Goal: Task Accomplishment & Management: Complete application form

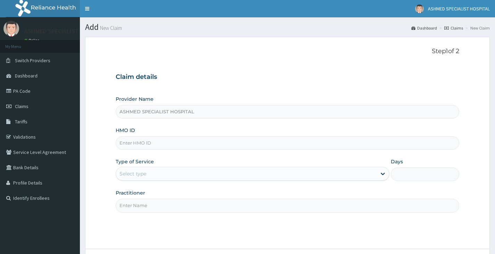
click at [138, 147] on input "HMO ID" at bounding box center [287, 143] width 343 height 14
type input "KSB/11117/B"
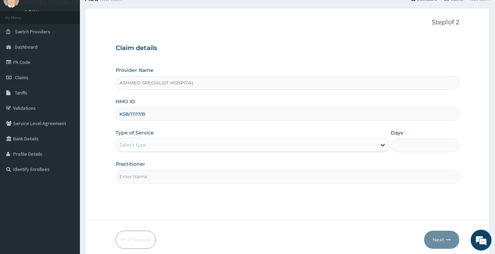
scroll to position [35, 0]
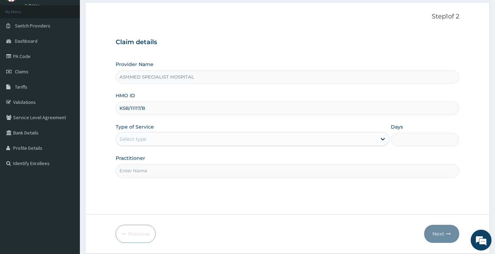
click at [146, 141] on div "Select type" at bounding box center [132, 138] width 27 height 7
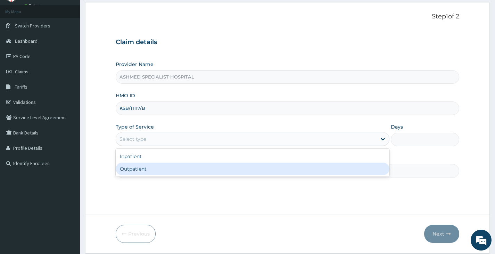
click at [125, 169] on div "Outpatient" at bounding box center [253, 168] width 274 height 12
type input "1"
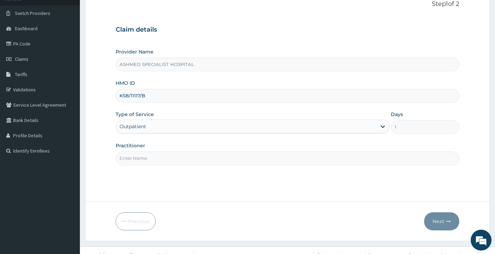
scroll to position [57, 0]
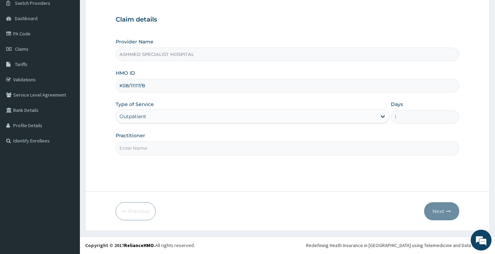
click at [134, 150] on input "Practitioner" at bounding box center [287, 148] width 343 height 14
type input "DR. SOLOMON DAVID"
click at [437, 216] on button "Next" at bounding box center [441, 211] width 35 height 18
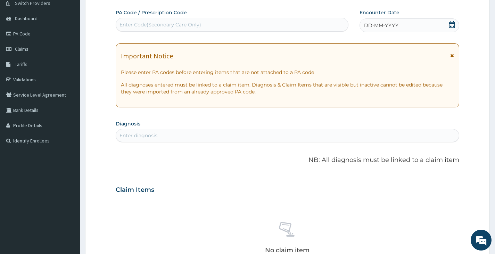
click at [451, 24] on icon at bounding box center [451, 24] width 7 height 7
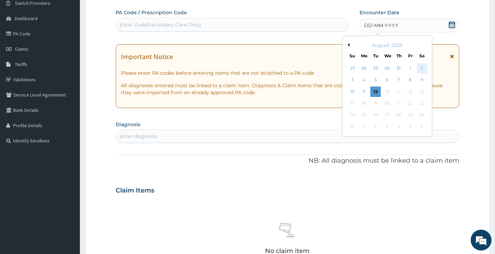
click at [422, 70] on div "2" at bounding box center [421, 68] width 10 height 10
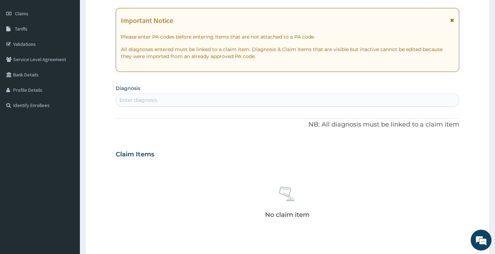
scroll to position [161, 0]
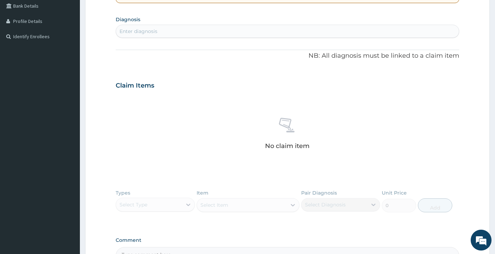
click at [144, 30] on div "Enter diagnosis" at bounding box center [138, 31] width 38 height 7
type input "T"
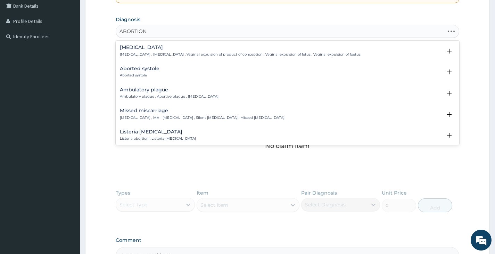
type input "ABORTION T"
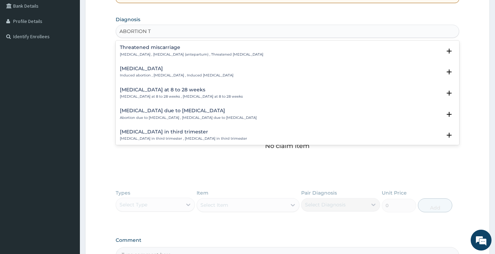
click at [129, 54] on p "Threatened abortion , Threatened abortion (antepartum) , Threatened miscarriage" at bounding box center [191, 54] width 143 height 5
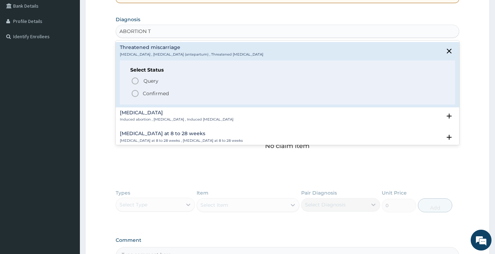
click at [135, 95] on icon "status option filled" at bounding box center [135, 93] width 8 height 8
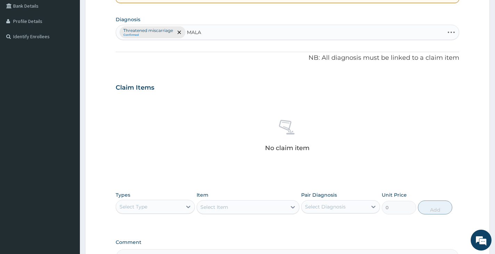
type input "MALAR"
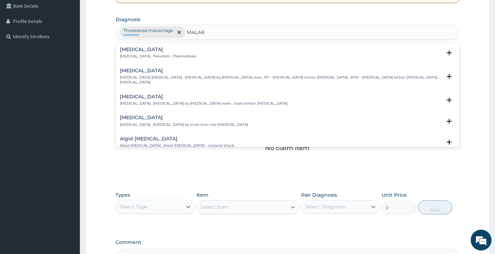
click at [124, 56] on p "[MEDICAL_DATA] , Paludism , Plasmodiosis" at bounding box center [158, 56] width 76 height 5
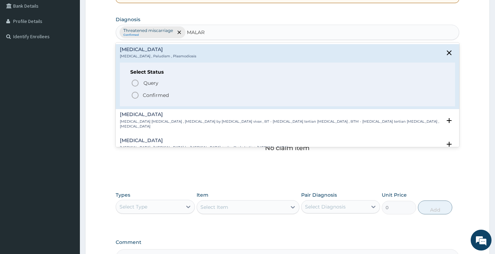
click at [135, 94] on icon "status option filled" at bounding box center [135, 95] width 8 height 8
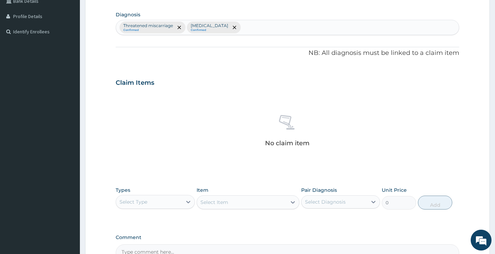
scroll to position [231, 0]
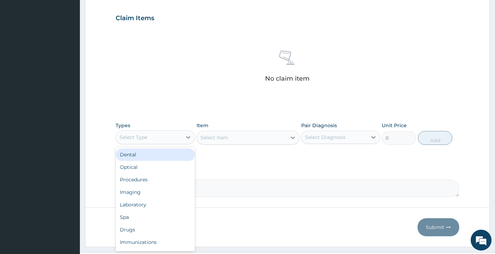
click at [166, 138] on div "Select Type" at bounding box center [149, 137] width 66 height 11
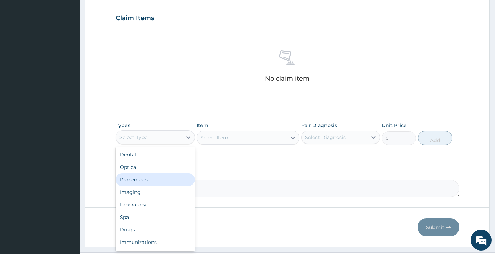
click at [133, 180] on div "Procedures" at bounding box center [155, 179] width 79 height 12
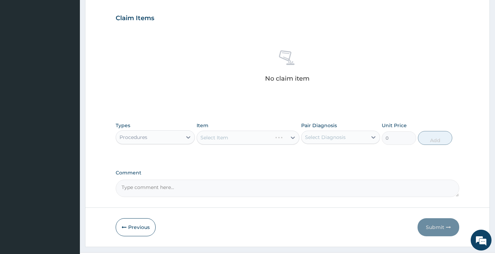
click at [213, 137] on div "Select Item" at bounding box center [247, 138] width 103 height 14
click at [225, 141] on div "Select Item" at bounding box center [247, 138] width 103 height 14
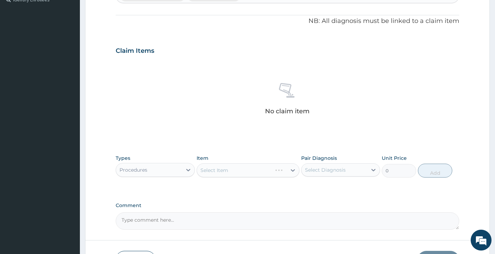
scroll to position [247, 0]
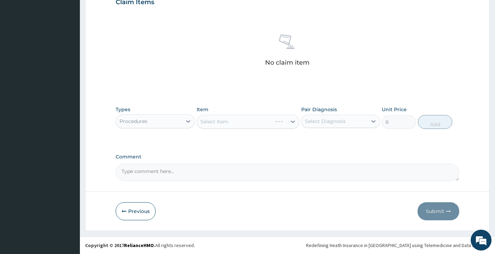
click at [232, 121] on div "Select Item" at bounding box center [247, 122] width 103 height 14
click at [209, 123] on div "Select Item" at bounding box center [247, 122] width 103 height 14
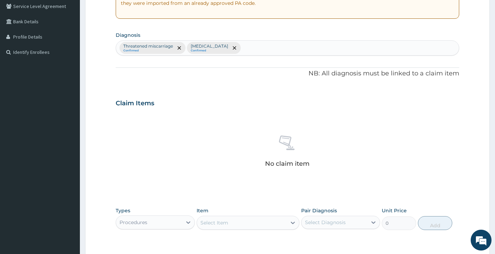
scroll to position [243, 0]
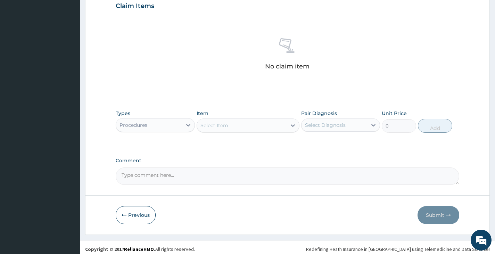
click at [254, 128] on div "Select Item" at bounding box center [242, 125] width 90 height 11
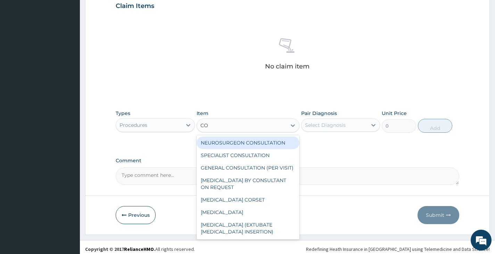
type input "CON"
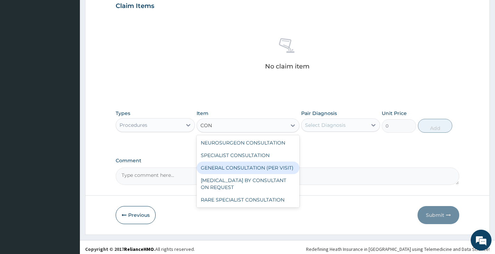
click at [247, 169] on div "GENERAL CONSULTATION (PER VISIT)" at bounding box center [247, 167] width 103 height 12
type input "2000"
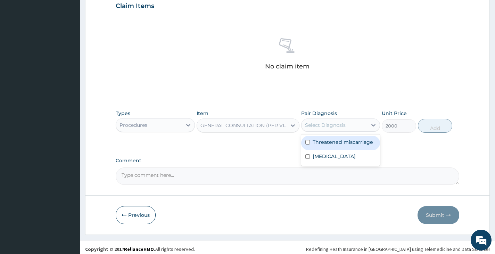
click at [349, 128] on div "Select Diagnosis" at bounding box center [334, 124] width 66 height 11
click at [309, 141] on input "checkbox" at bounding box center [307, 142] width 5 height 5
checkbox input "true"
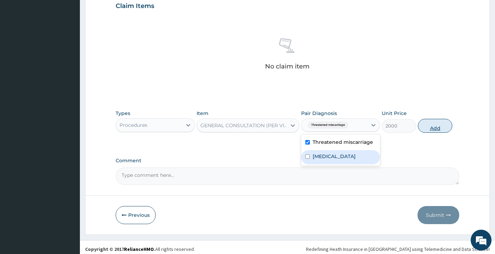
click at [424, 128] on button "Add" at bounding box center [435, 126] width 34 height 14
type input "0"
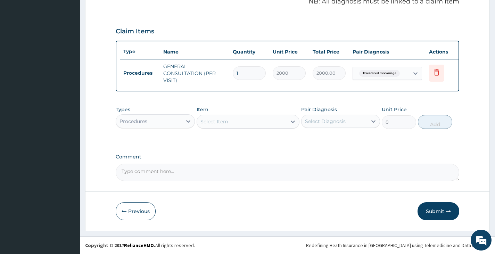
scroll to position [223, 0]
click at [151, 122] on div "Procedures" at bounding box center [149, 121] width 66 height 11
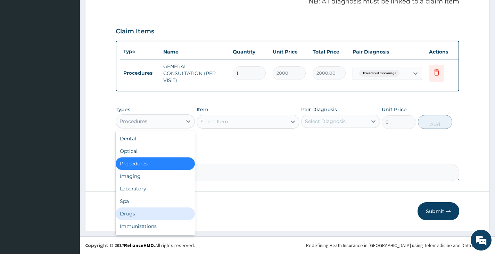
click at [123, 213] on div "Drugs" at bounding box center [155, 213] width 79 height 12
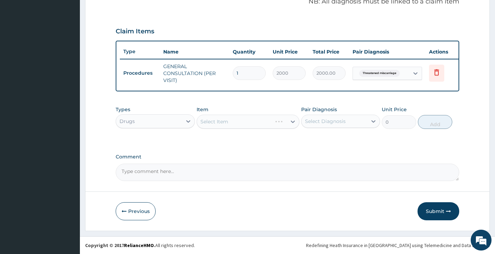
click at [226, 122] on div "Select Item" at bounding box center [247, 122] width 103 height 14
click at [209, 124] on div "Select Item" at bounding box center [247, 122] width 103 height 14
click at [226, 120] on div "Select Item" at bounding box center [214, 121] width 28 height 7
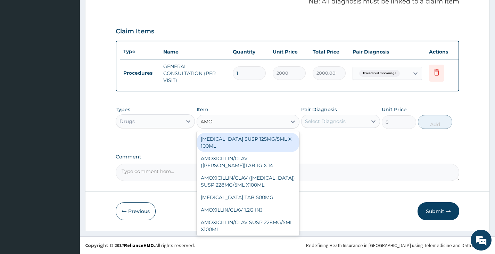
type input "AMOX"
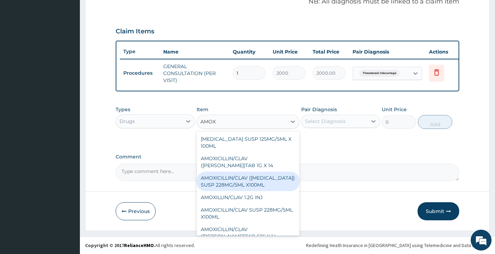
scroll to position [117, 0]
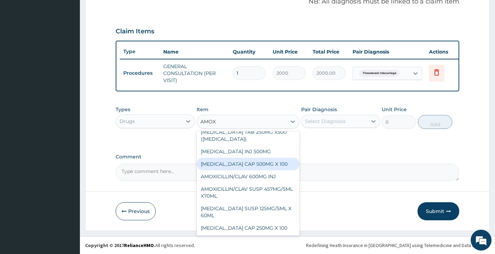
click at [252, 167] on div "AMOXICILLIN CAP 500MG X 100" at bounding box center [247, 164] width 103 height 12
type input "40"
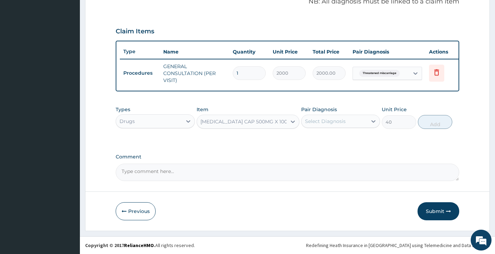
click at [338, 124] on div "Select Diagnosis" at bounding box center [325, 121] width 41 height 7
click at [306, 140] on input "checkbox" at bounding box center [307, 138] width 5 height 5
checkbox input "true"
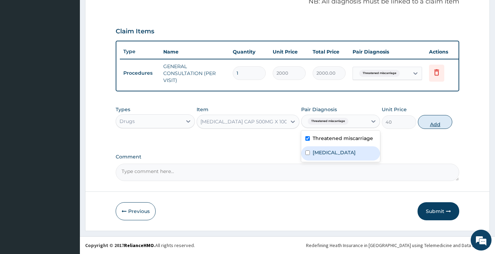
click at [434, 124] on button "Add" at bounding box center [435, 122] width 34 height 14
type input "0"
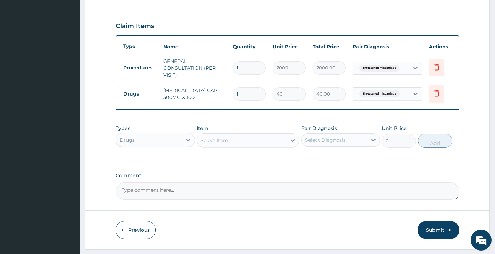
type input "15"
type input "600.00"
type input "15"
click at [211, 144] on div "Select Item" at bounding box center [214, 140] width 28 height 7
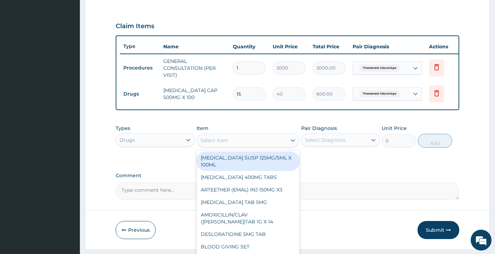
type input "A"
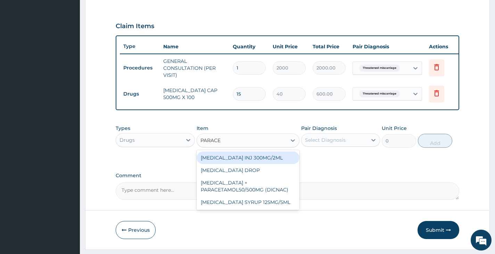
type input "PARACET"
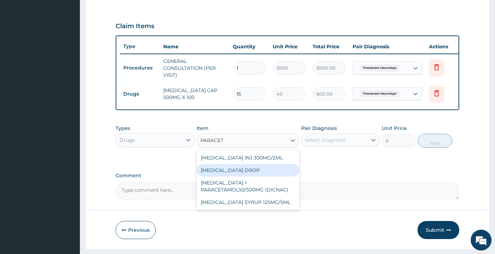
click at [245, 169] on div "PARACETAMOL DROP" at bounding box center [247, 170] width 103 height 12
type input "300"
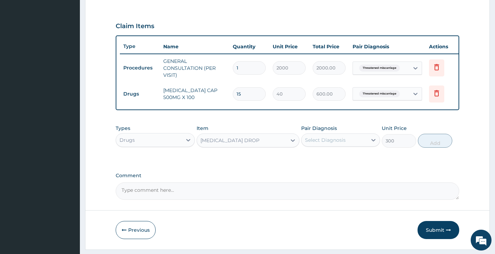
click at [240, 144] on div "PARACETAMOL DROP" at bounding box center [229, 140] width 59 height 7
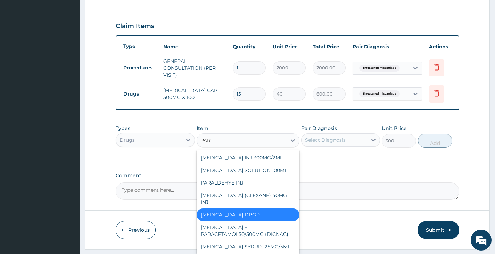
scroll to position [6, 0]
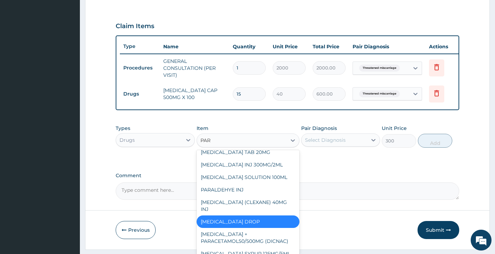
type input "PARA"
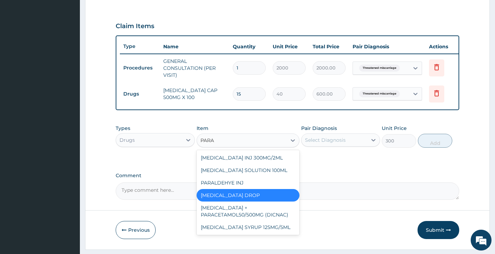
scroll to position [0, 0]
click at [248, 159] on div "PARACETAMOL INJ 300MG/2ML" at bounding box center [247, 157] width 103 height 12
type input "200"
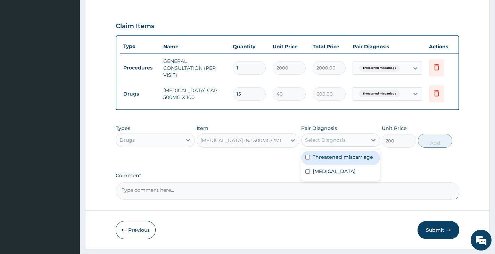
click at [321, 143] on div "Select Diagnosis" at bounding box center [325, 139] width 41 height 7
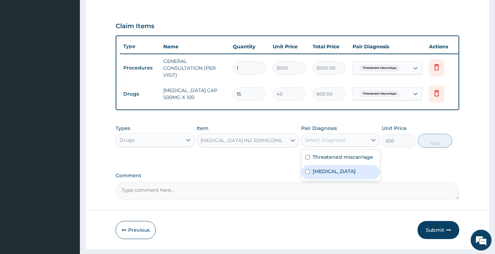
click at [306, 174] on input "checkbox" at bounding box center [307, 171] width 5 height 5
checkbox input "true"
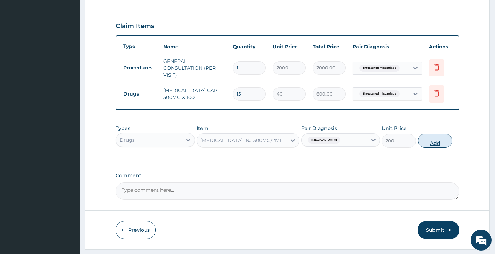
click at [437, 148] on button "Add" at bounding box center [435, 141] width 34 height 14
type input "0"
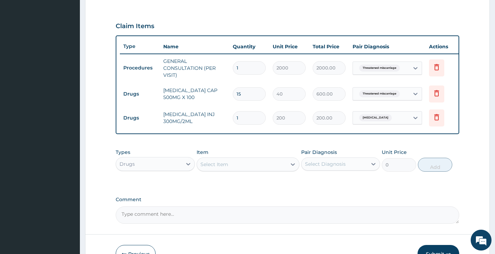
click at [253, 118] on input "1" at bounding box center [249, 118] width 33 height 14
type input "0.00"
type input "2"
type input "400.00"
type input "2"
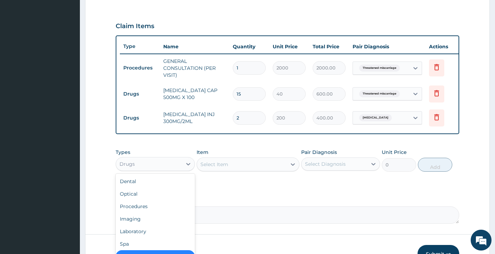
click at [163, 169] on div "Drugs" at bounding box center [149, 163] width 66 height 11
click at [126, 237] on div "Laboratory" at bounding box center [155, 231] width 79 height 12
click at [222, 171] on div "Select Item" at bounding box center [247, 164] width 103 height 14
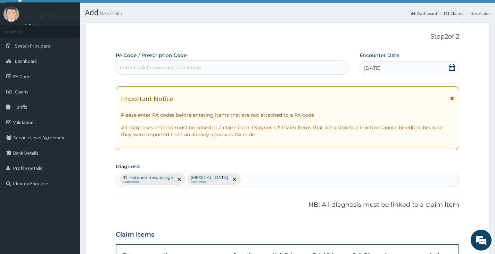
scroll to position [271, 0]
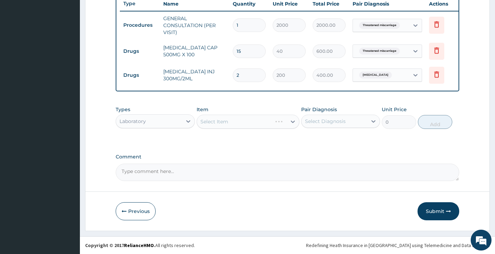
click at [240, 122] on div "Select Item" at bounding box center [247, 122] width 103 height 14
click at [220, 120] on div "Select Item" at bounding box center [247, 122] width 103 height 14
click at [276, 125] on div "Select Item" at bounding box center [247, 122] width 103 height 14
click at [247, 123] on div "Select Item" at bounding box center [247, 122] width 103 height 14
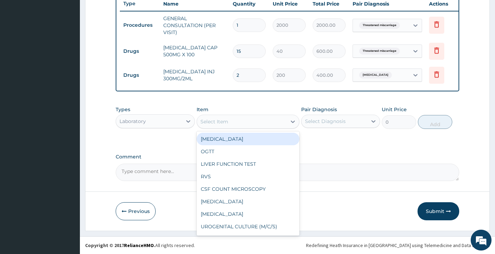
click at [232, 120] on div "Select Item" at bounding box center [242, 121] width 90 height 11
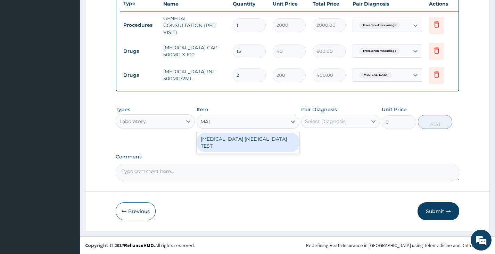
type input "MALA"
click at [251, 141] on div "MALARIA PARASITE TEST" at bounding box center [247, 142] width 103 height 19
type input "1000"
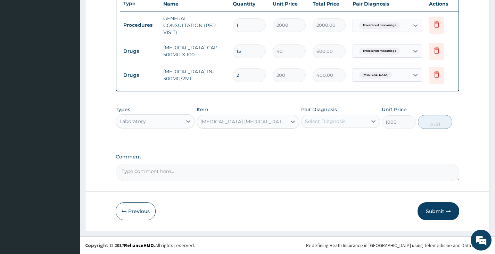
click at [340, 121] on div "Select Diagnosis" at bounding box center [325, 121] width 41 height 7
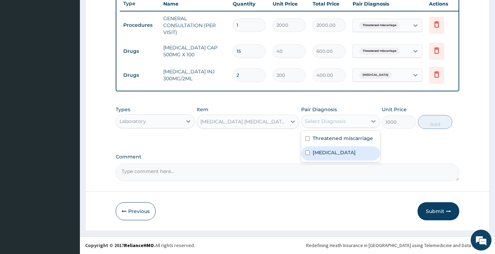
click at [308, 154] on input "checkbox" at bounding box center [307, 152] width 5 height 5
checkbox input "true"
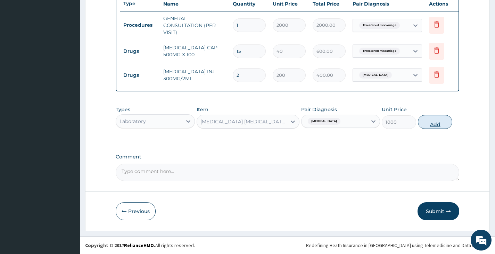
click at [432, 123] on button "Add" at bounding box center [435, 122] width 34 height 14
type input "0"
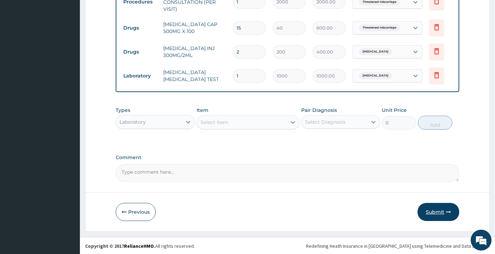
scroll to position [295, 0]
click at [428, 217] on button "Submit" at bounding box center [438, 211] width 42 height 18
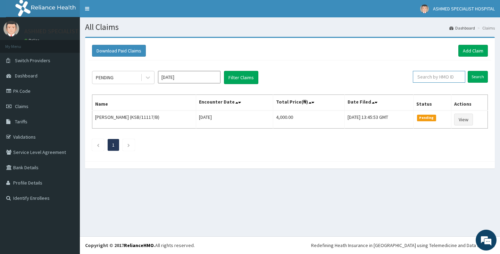
click at [436, 75] on input "text" at bounding box center [439, 77] width 52 height 12
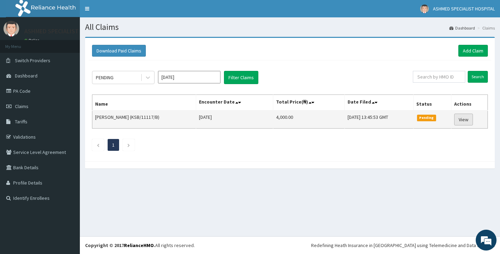
click at [464, 120] on link "View" at bounding box center [463, 119] width 19 height 12
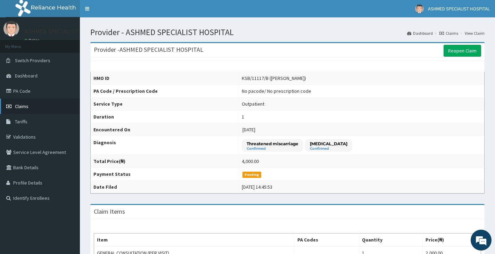
click at [23, 103] on span "Claims" at bounding box center [22, 106] width 14 height 6
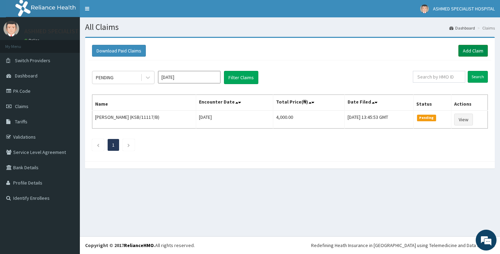
click at [468, 50] on link "Add Claim" at bounding box center [473, 51] width 30 height 12
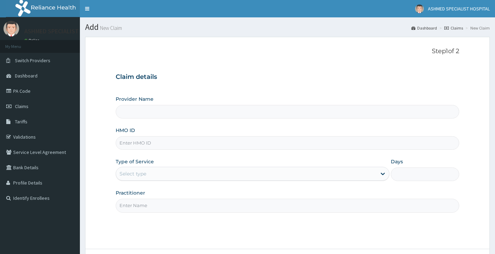
type input "ASHMED SPECIALIST HOSPITAL"
click at [150, 142] on input "HMO ID" at bounding box center [287, 143] width 343 height 14
type input "KSB/11117/B"
click at [172, 174] on div "Select type" at bounding box center [246, 173] width 260 height 11
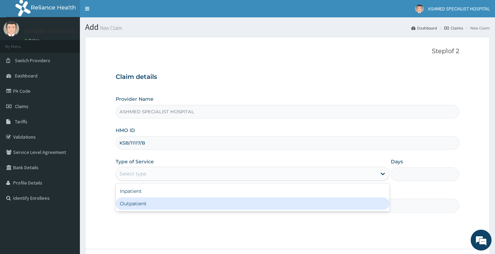
click at [163, 199] on div "Outpatient" at bounding box center [253, 203] width 274 height 12
type input "1"
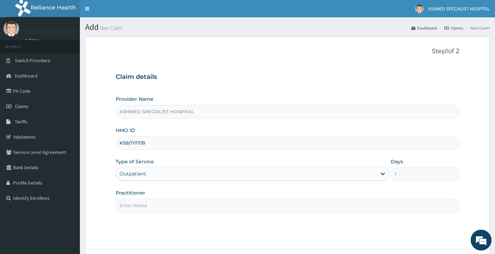
click at [169, 206] on input "Practitioner" at bounding box center [287, 206] width 343 height 14
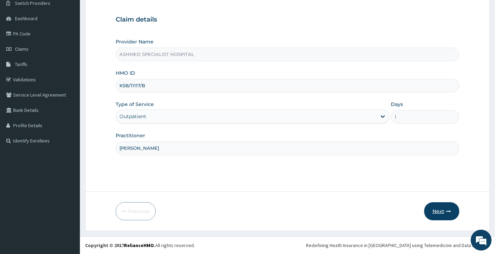
type input "DR DAVID"
click at [432, 205] on button "Next" at bounding box center [441, 211] width 35 height 18
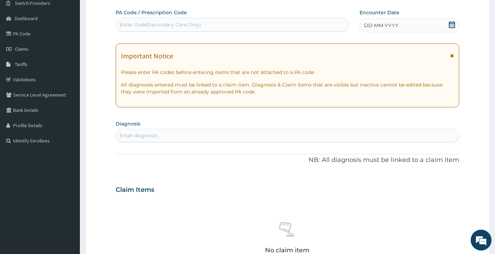
click at [450, 24] on icon at bounding box center [451, 24] width 7 height 7
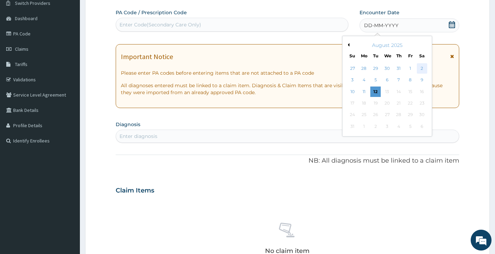
click at [419, 67] on div "2" at bounding box center [421, 68] width 10 height 10
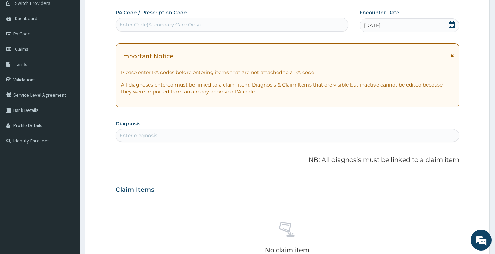
click at [162, 136] on div "Enter diagnosis" at bounding box center [287, 135] width 343 height 11
type input "MALARIA"
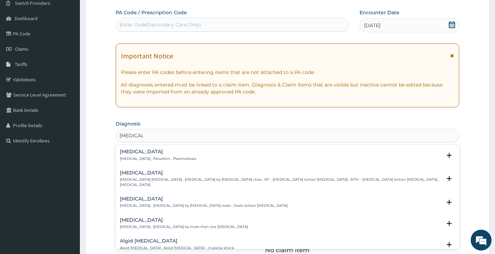
click at [164, 157] on p "Malaria , Paludism , Plasmodiosis" at bounding box center [158, 158] width 76 height 5
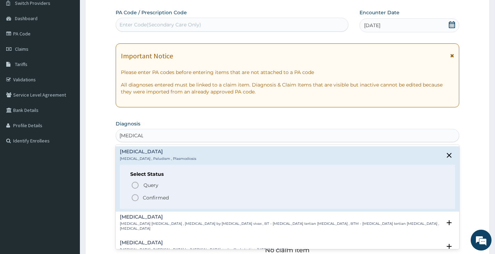
click at [154, 199] on p "Confirmed" at bounding box center [156, 197] width 26 height 7
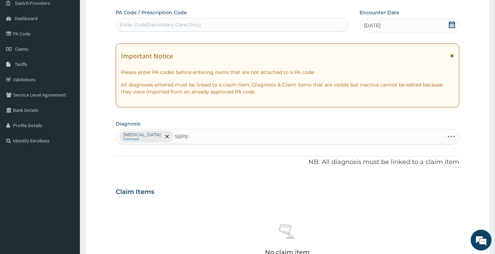
type input "SEPSIS"
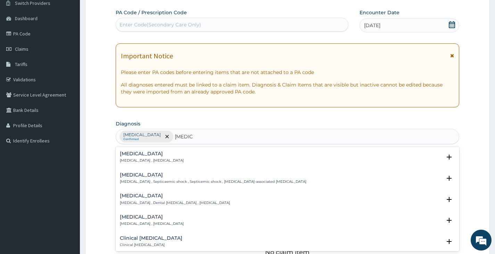
click at [147, 158] on p "Systemic infection , Sepsis" at bounding box center [152, 160] width 64 height 5
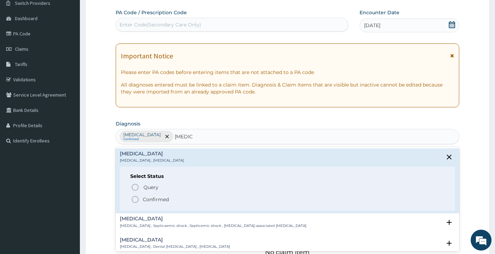
click at [134, 201] on icon "status option filled" at bounding box center [135, 199] width 8 height 8
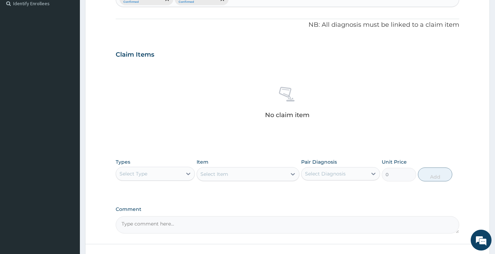
scroll to position [196, 0]
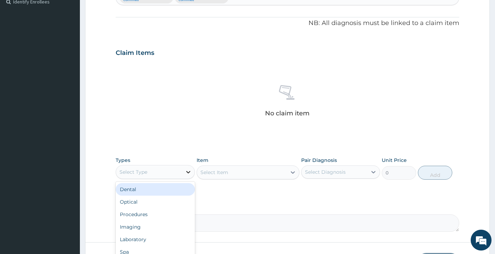
click at [185, 173] on icon at bounding box center [188, 171] width 7 height 7
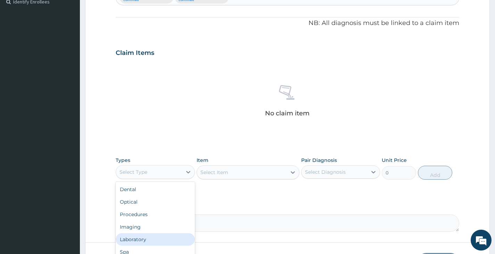
scroll to position [24, 0]
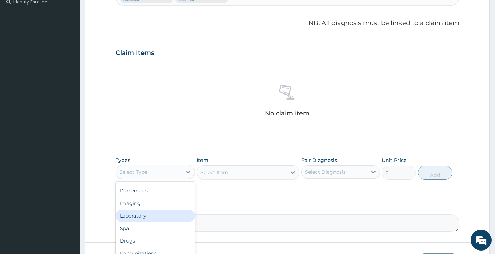
click at [156, 213] on div "Laboratory" at bounding box center [155, 215] width 79 height 12
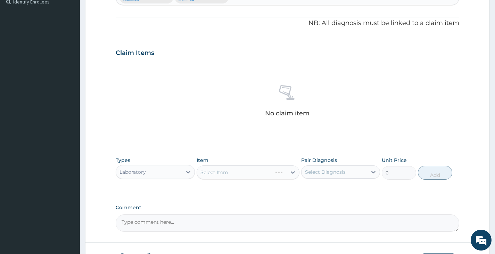
click at [251, 173] on div "Select Item" at bounding box center [247, 172] width 103 height 14
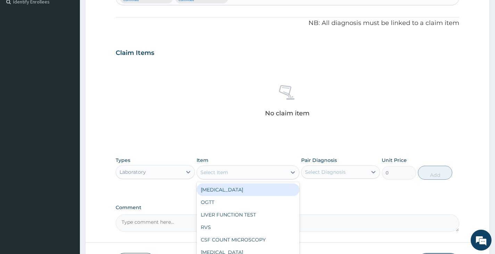
click at [250, 172] on div "Select Item" at bounding box center [242, 172] width 90 height 11
type input "FBC"
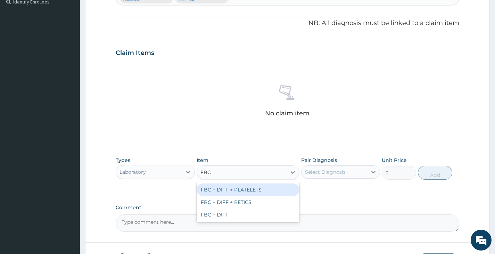
drag, startPoint x: 261, startPoint y: 192, endPoint x: 268, endPoint y: 190, distance: 6.5
click at [262, 192] on div "FBC + DIFF + PLATELETS" at bounding box center [247, 189] width 103 height 12
type input "2500"
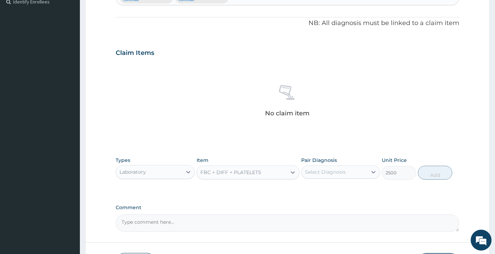
click at [346, 173] on div "Select Diagnosis" at bounding box center [334, 171] width 66 height 11
click at [323, 206] on label "Sepsis" at bounding box center [333, 203] width 43 height 7
checkbox input "true"
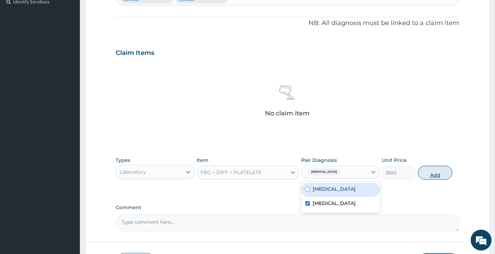
click at [435, 170] on button "Add" at bounding box center [435, 173] width 34 height 14
type input "0"
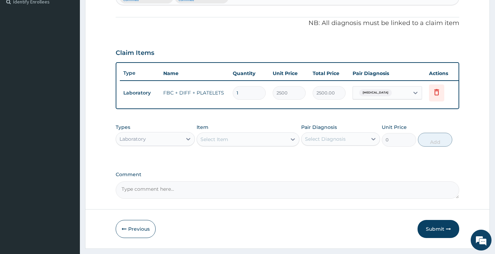
click at [229, 145] on div "Select Item" at bounding box center [242, 139] width 90 height 11
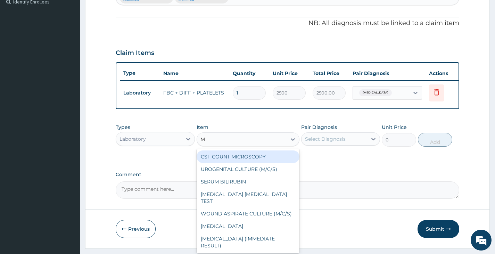
type input "MA"
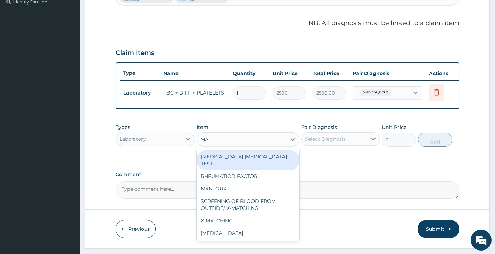
click at [238, 164] on div "MALARIA PARASITE TEST" at bounding box center [247, 159] width 103 height 19
type input "1000"
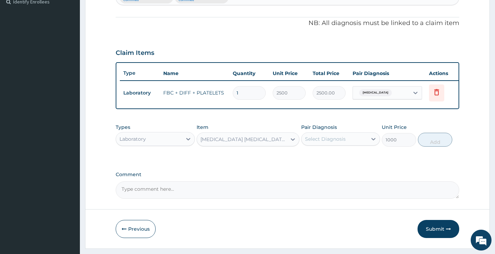
click at [336, 142] on div "Select Diagnosis" at bounding box center [325, 138] width 41 height 7
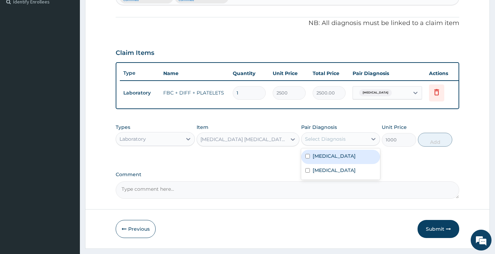
click at [331, 161] on div "[MEDICAL_DATA]" at bounding box center [340, 157] width 79 height 14
checkbox input "true"
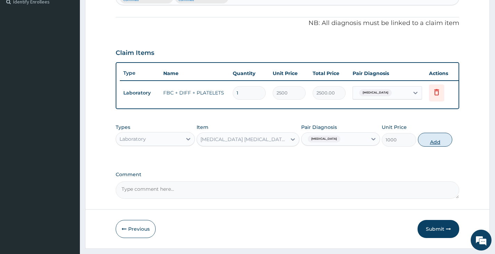
click at [433, 145] on button "Add" at bounding box center [435, 140] width 34 height 14
type input "0"
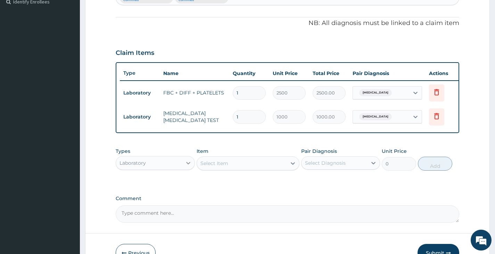
click at [182, 167] on div at bounding box center [188, 163] width 12 height 12
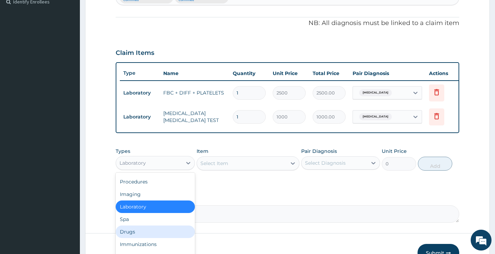
click at [146, 233] on div "Drugs" at bounding box center [155, 231] width 79 height 12
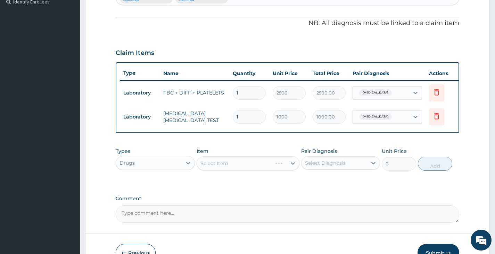
click at [230, 170] on div "Select Item" at bounding box center [247, 163] width 103 height 14
click at [226, 167] on div "Select Item" at bounding box center [214, 163] width 28 height 7
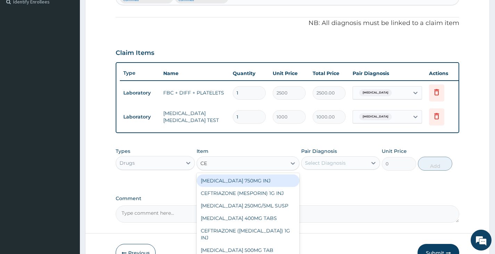
type input "CEF"
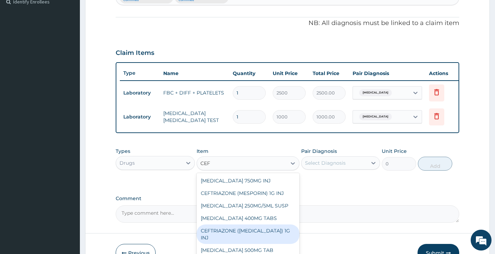
scroll to position [35, 0]
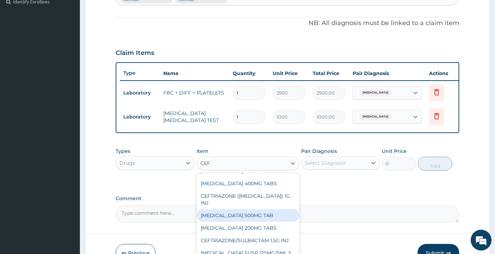
click at [252, 213] on div "[MEDICAL_DATA] 500MG TAB" at bounding box center [247, 215] width 103 height 12
type input "170"
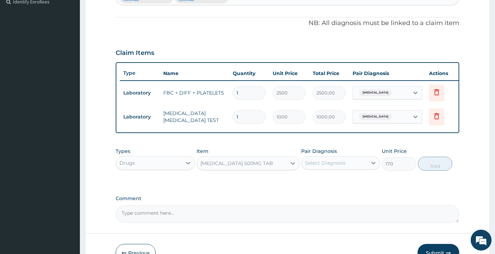
click at [312, 166] on div "Select Diagnosis" at bounding box center [325, 162] width 41 height 7
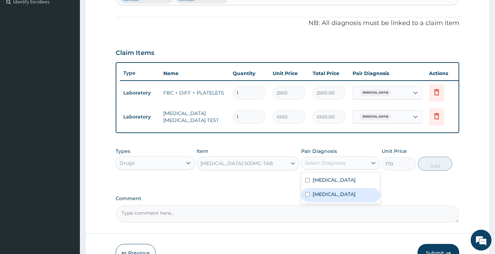
click at [318, 197] on label "Sepsis" at bounding box center [333, 194] width 43 height 7
checkbox input "true"
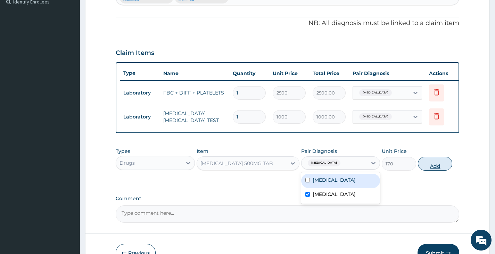
click at [435, 170] on button "Add" at bounding box center [435, 164] width 34 height 14
type input "0"
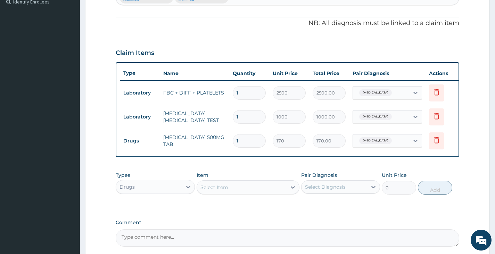
click at [247, 142] on input "1" at bounding box center [249, 141] width 33 height 14
type input "10"
type input "1700.00"
type input "10"
click at [240, 193] on div "Select Item" at bounding box center [242, 187] width 90 height 11
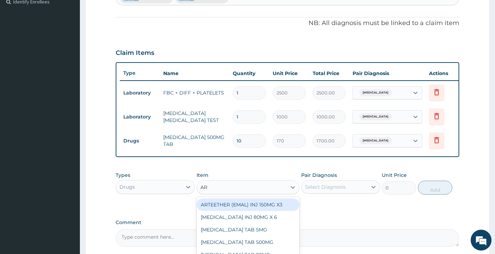
type input "ART"
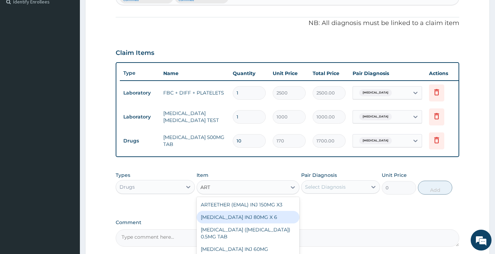
click at [259, 220] on div "ARTEMETHER INJ 80MG X 6" at bounding box center [247, 217] width 103 height 12
type input "300"
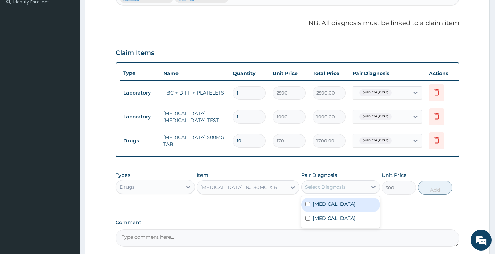
click at [327, 190] on div "Select Diagnosis" at bounding box center [325, 186] width 41 height 7
click at [320, 207] on label "Malaria" at bounding box center [333, 203] width 43 height 7
checkbox input "true"
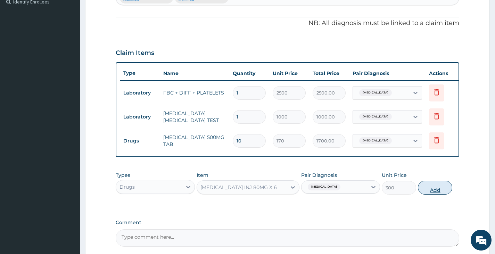
click at [429, 192] on button "Add" at bounding box center [435, 187] width 34 height 14
type input "0"
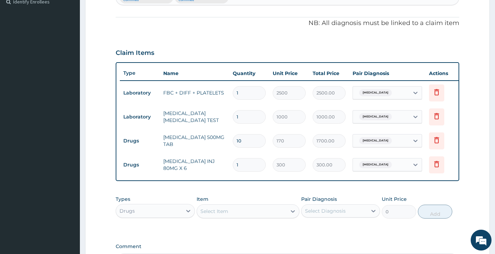
type input "0.00"
type input "6"
type input "1800.00"
type input "6"
click at [238, 216] on div "Select Item" at bounding box center [242, 210] width 90 height 11
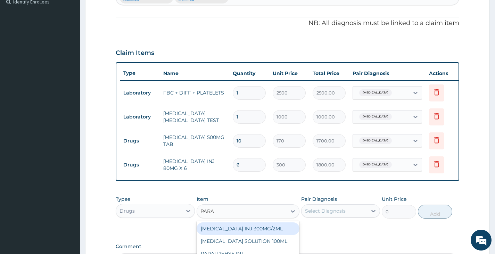
type input "PARAC"
click at [260, 233] on div "PARACETAMOL INJ 300MG/2ML" at bounding box center [247, 228] width 103 height 12
type input "200"
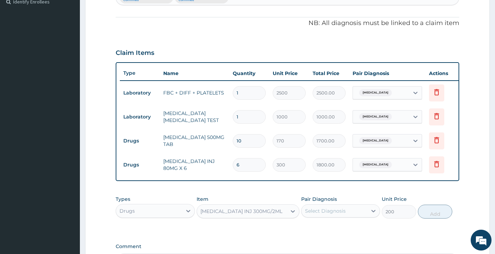
click at [330, 214] on div "Select Diagnosis" at bounding box center [325, 210] width 41 height 7
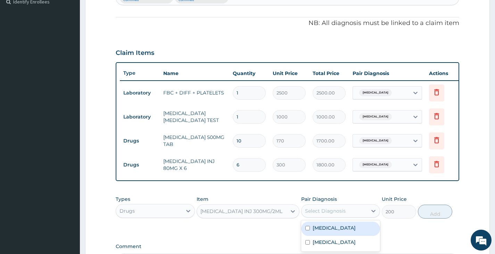
click at [327, 227] on div "Malaria" at bounding box center [340, 228] width 79 height 14
checkbox input "true"
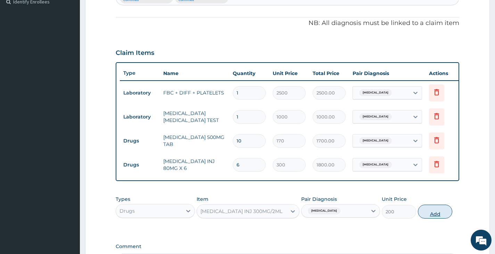
click at [431, 212] on button "Add" at bounding box center [435, 211] width 34 height 14
type input "0"
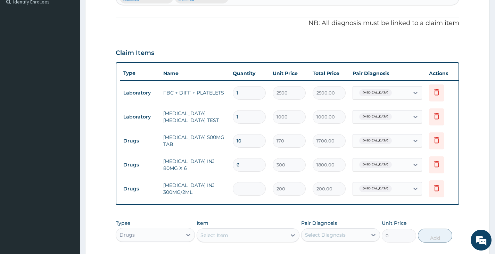
type input "0.00"
type input "2"
type input "400.00"
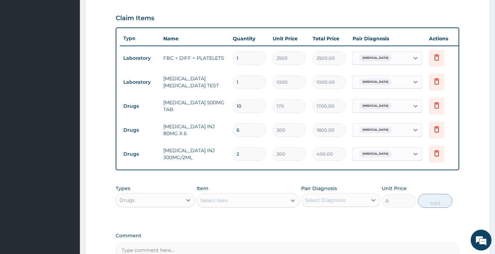
type input "2"
click at [244, 206] on div "Select Item" at bounding box center [242, 200] width 90 height 11
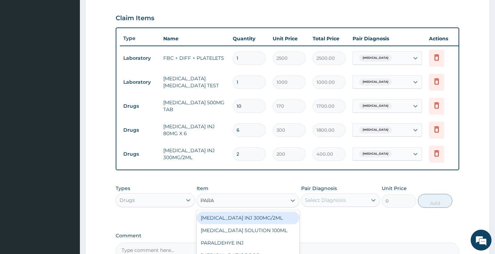
type input "PARAC"
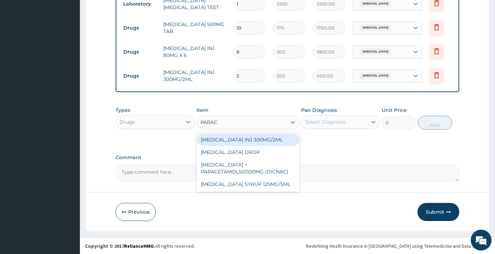
scroll to position [315, 0]
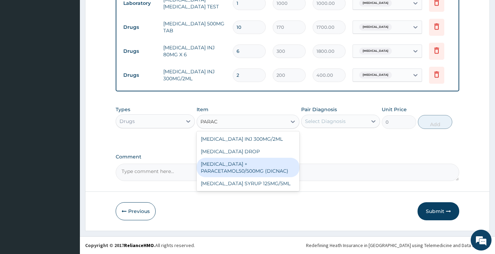
click at [261, 170] on div "DICLOFENAC + PARACETAMOL50/500MG (DICNAC)" at bounding box center [247, 167] width 103 height 19
type input "40"
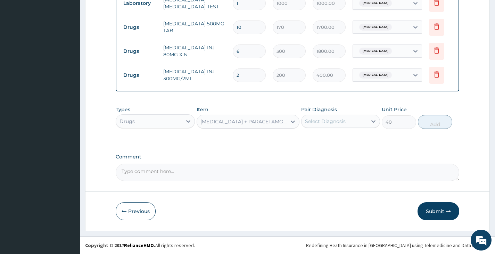
click at [325, 121] on div "Select Diagnosis" at bounding box center [325, 121] width 41 height 7
click at [329, 140] on label "Malaria" at bounding box center [333, 138] width 43 height 7
checkbox input "true"
click at [436, 123] on button "Add" at bounding box center [435, 122] width 34 height 14
type input "0"
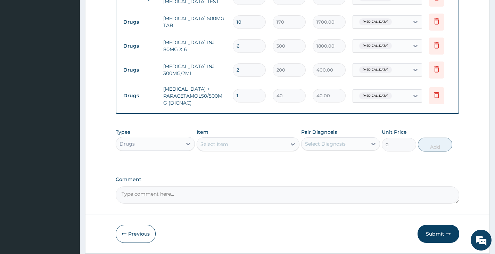
type input "18"
type input "720.00"
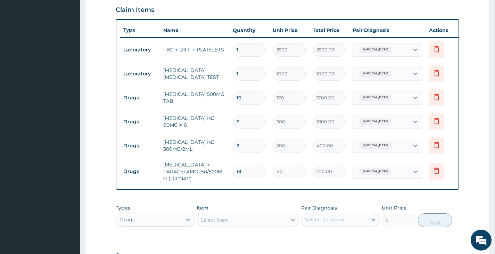
scroll to position [343, 0]
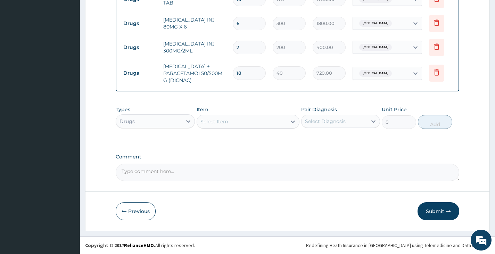
type input "18"
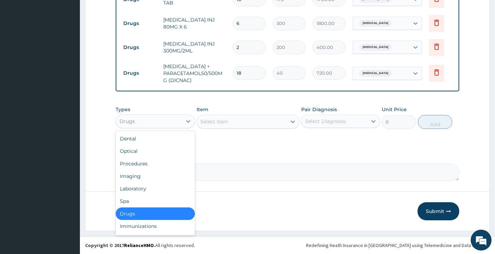
click at [182, 123] on div "Drugs" at bounding box center [149, 121] width 66 height 11
click at [142, 168] on div "Procedures" at bounding box center [155, 163] width 79 height 12
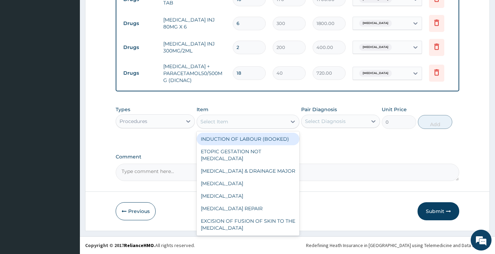
click at [236, 124] on div "Select Item" at bounding box center [242, 121] width 90 height 11
type input "CO"
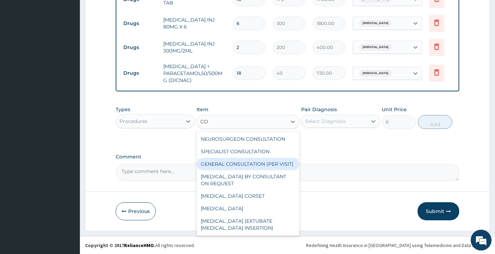
click at [236, 163] on div "GENERAL CONSULTATION (PER VISIT)" at bounding box center [247, 164] width 103 height 12
type input "2000"
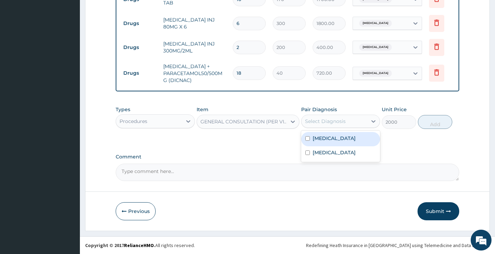
click at [321, 123] on div "Select Diagnosis" at bounding box center [325, 121] width 41 height 7
click at [322, 142] on div "Malaria" at bounding box center [340, 139] width 79 height 14
checkbox input "true"
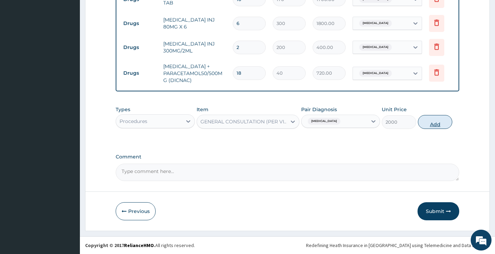
click at [432, 124] on button "Add" at bounding box center [435, 122] width 34 height 14
type input "0"
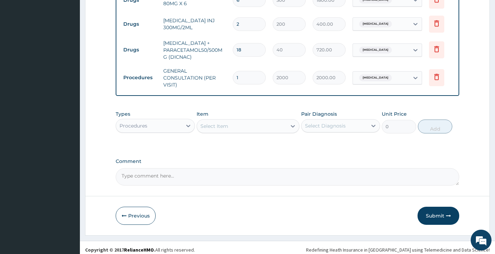
scroll to position [370, 0]
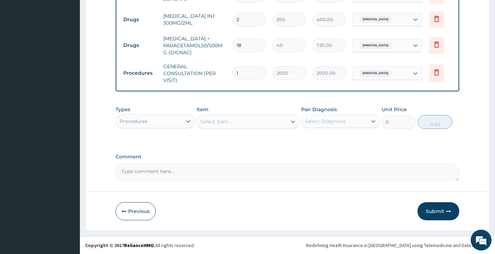
click at [448, 211] on icon "button" at bounding box center [448, 211] width 5 height 5
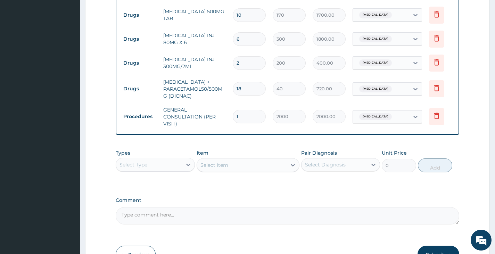
scroll to position [232, 0]
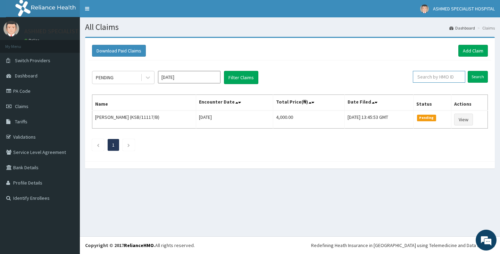
click at [430, 78] on input "text" at bounding box center [439, 77] width 52 height 12
type input "KSB/11117/A"
click at [481, 79] on input "Search" at bounding box center [478, 77] width 20 height 12
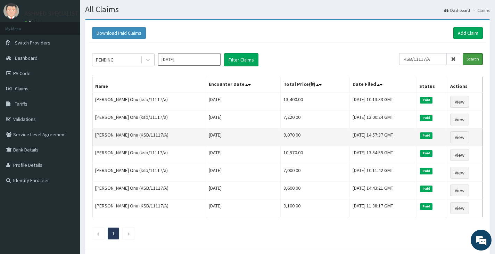
scroll to position [35, 0]
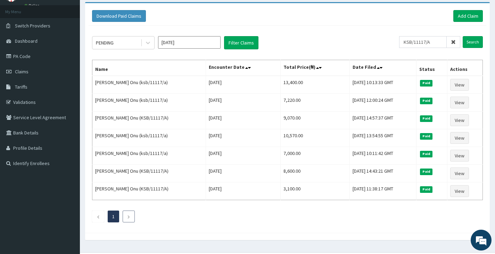
click at [128, 215] on icon "Next page" at bounding box center [128, 216] width 3 height 4
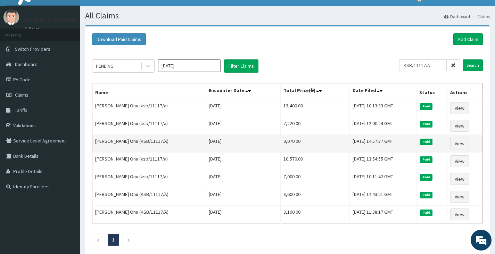
scroll to position [0, 0]
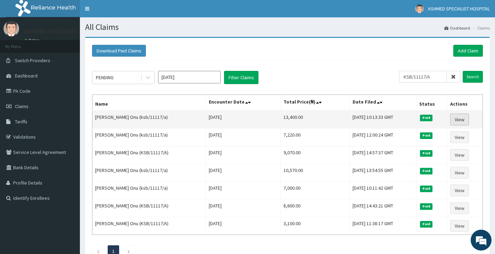
click at [460, 121] on link "View" at bounding box center [459, 119] width 19 height 12
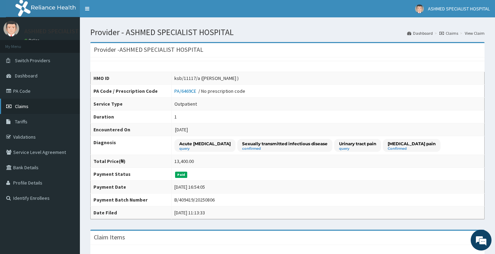
click at [26, 102] on link "Claims" at bounding box center [40, 106] width 80 height 15
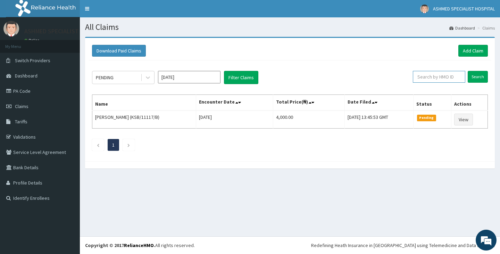
click at [439, 81] on input "text" at bounding box center [439, 77] width 52 height 12
type input "ONU"
click at [481, 79] on input "Search" at bounding box center [478, 77] width 20 height 12
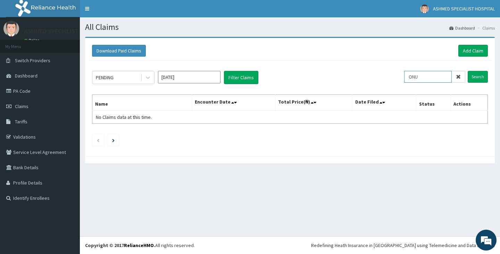
drag, startPoint x: 426, startPoint y: 79, endPoint x: 384, endPoint y: 83, distance: 41.5
click at [384, 83] on div "PENDING [DATE] Filter Claims ONU Search" at bounding box center [290, 77] width 396 height 13
type input "KSB/11117"
click at [472, 76] on input "Search" at bounding box center [478, 77] width 20 height 12
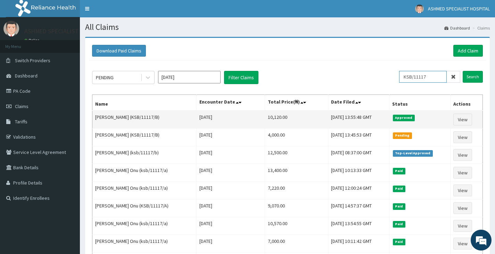
drag, startPoint x: 436, startPoint y: 76, endPoint x: 318, endPoint y: 114, distance: 124.3
click at [318, 114] on div "PENDING [DATE] Filter Claims KSB/11117 Search Name Encounter Date Total Price(₦…" at bounding box center [287, 188] width 397 height 256
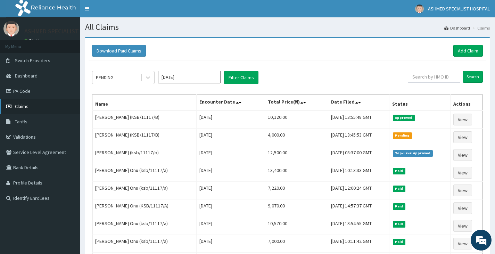
click at [26, 104] on span "Claims" at bounding box center [22, 106] width 14 height 6
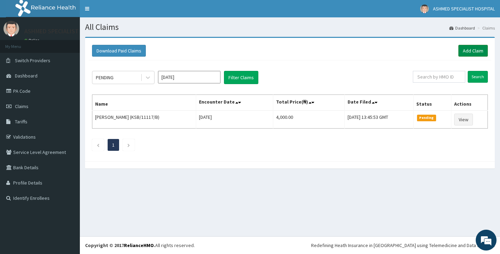
click at [469, 47] on link "Add Claim" at bounding box center [473, 51] width 30 height 12
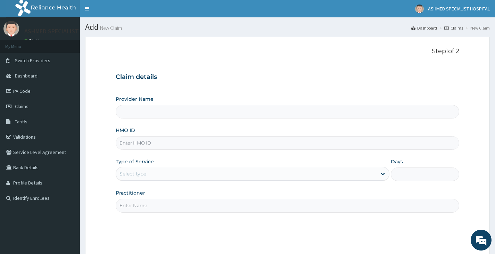
type input "ASHMED SPECIALIST HOSPITAL"
click at [143, 142] on input "HMO ID" at bounding box center [287, 143] width 343 height 14
type input "PFM/10189/A"
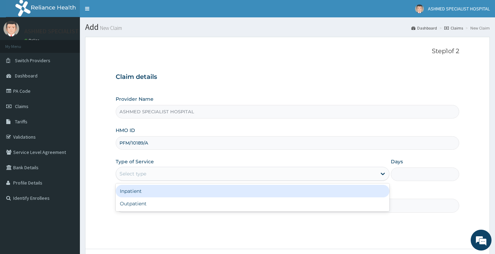
click at [166, 173] on div "Select type" at bounding box center [246, 173] width 260 height 11
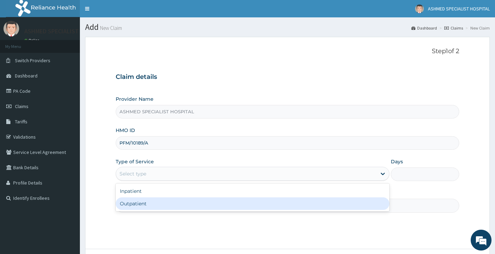
click at [161, 198] on div "Outpatient" at bounding box center [253, 203] width 274 height 12
type input "1"
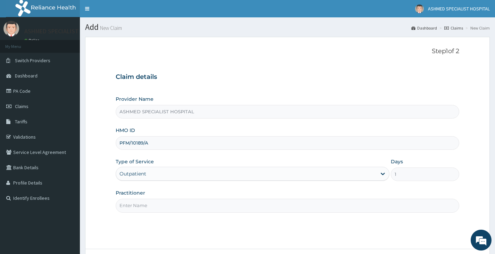
click at [161, 206] on input "Practitioner" at bounding box center [287, 206] width 343 height 14
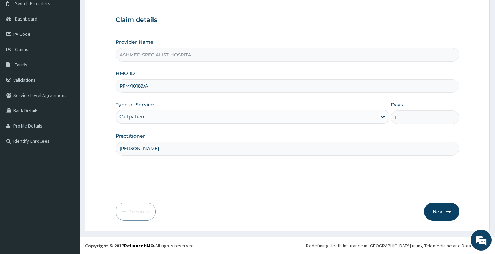
scroll to position [57, 0]
type input "[PERSON_NAME]"
click at [438, 209] on button "Next" at bounding box center [441, 211] width 35 height 18
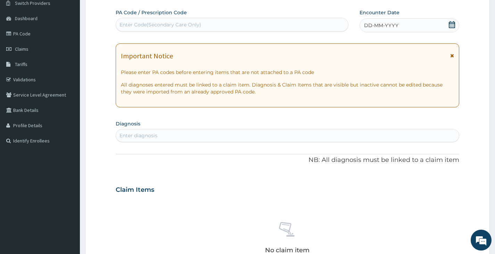
click at [365, 23] on span "DD-MM-YYYY" at bounding box center [381, 25] width 34 height 7
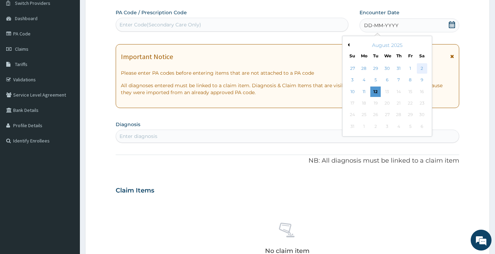
click at [418, 68] on div "2" at bounding box center [421, 68] width 10 height 10
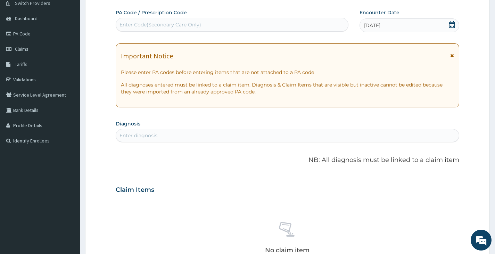
click at [155, 134] on div "Enter diagnosis" at bounding box center [138, 135] width 38 height 7
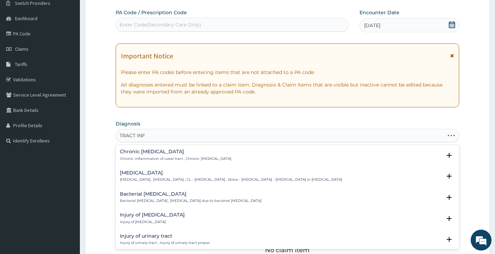
type input "TRACT INFE"
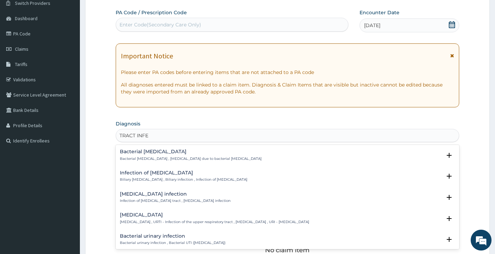
scroll to position [35, 0]
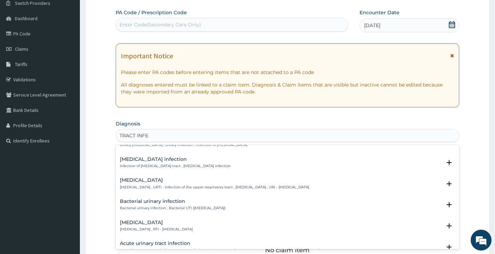
click at [160, 185] on p "[MEDICAL_DATA] , URTI - Infection of the upper respiratory tract , [MEDICAL_DAT…" at bounding box center [214, 187] width 189 height 5
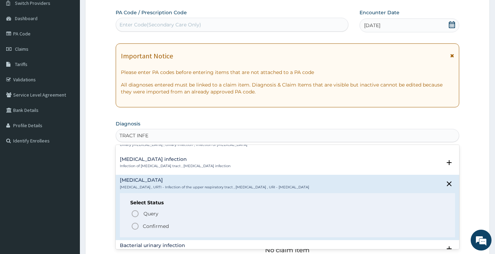
click at [152, 226] on p "Confirmed" at bounding box center [156, 225] width 26 height 7
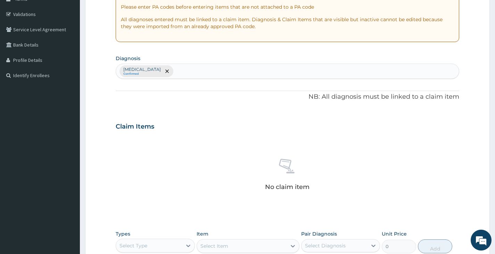
scroll to position [196, 0]
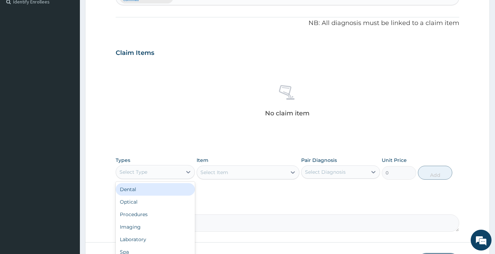
click at [170, 175] on div "Select Type" at bounding box center [149, 171] width 66 height 11
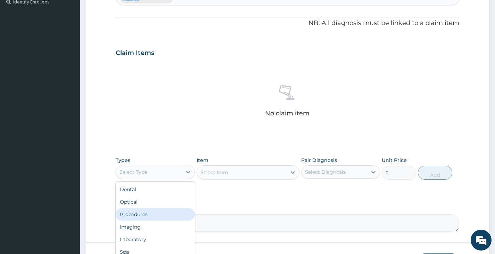
click at [175, 211] on div "Procedures" at bounding box center [155, 214] width 79 height 12
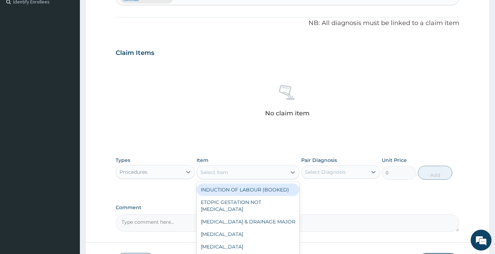
click at [236, 173] on div "Select Item" at bounding box center [242, 172] width 90 height 11
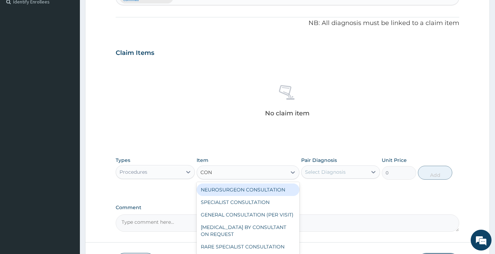
type input "CONS"
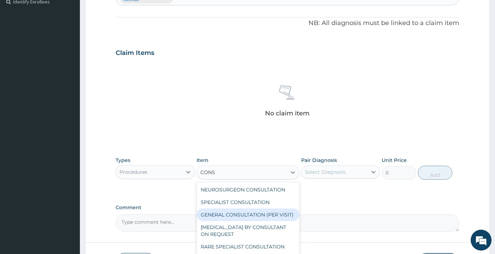
click at [252, 214] on div "GENERAL CONSULTATION (PER VISIT)" at bounding box center [247, 214] width 103 height 12
type input "2000"
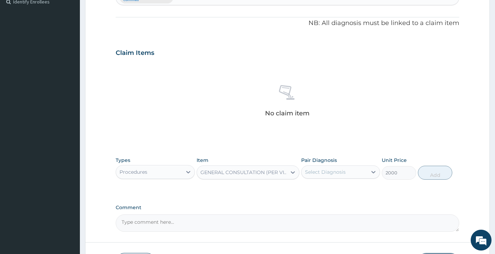
click at [322, 176] on div "Select Diagnosis" at bounding box center [334, 171] width 66 height 11
click at [319, 190] on label "[MEDICAL_DATA]" at bounding box center [333, 188] width 43 height 7
checkbox input "true"
click at [435, 175] on button "Add" at bounding box center [435, 173] width 34 height 14
type input "0"
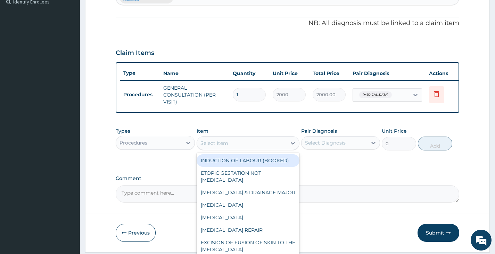
click at [234, 147] on div "Select Item" at bounding box center [242, 142] width 90 height 11
click at [170, 147] on div "Procedures" at bounding box center [149, 142] width 66 height 11
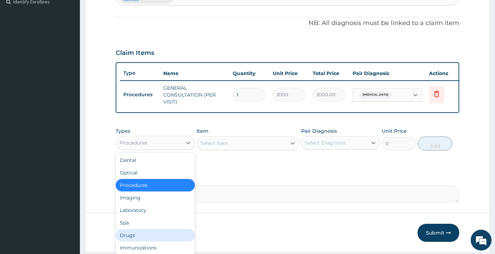
click at [167, 241] on div "Drugs" at bounding box center [155, 235] width 79 height 12
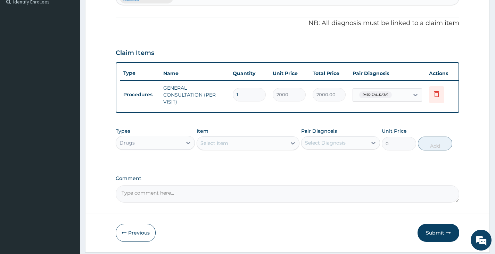
click at [244, 149] on div "Select Item" at bounding box center [242, 142] width 90 height 11
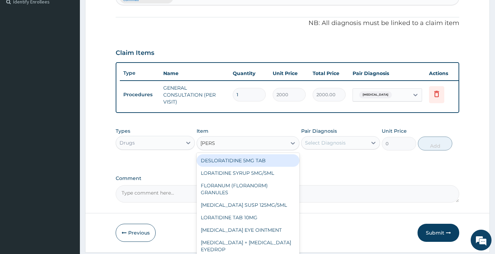
type input "LORAT"
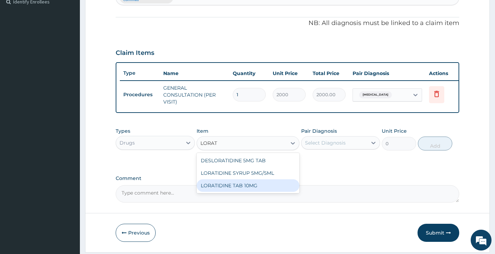
click at [246, 186] on div "LORATIDINE TAB 10MG" at bounding box center [247, 185] width 103 height 12
type input "30"
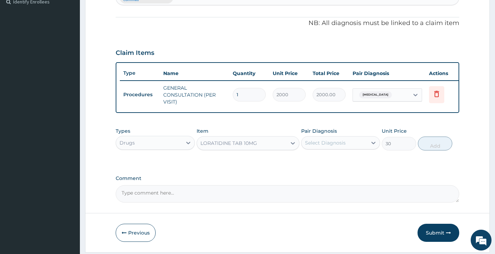
click at [326, 145] on div "Select Diagnosis" at bounding box center [325, 142] width 41 height 7
click at [327, 163] on label "[MEDICAL_DATA]" at bounding box center [333, 159] width 43 height 7
checkbox input "true"
click at [444, 148] on button "Add" at bounding box center [435, 143] width 34 height 14
type input "0"
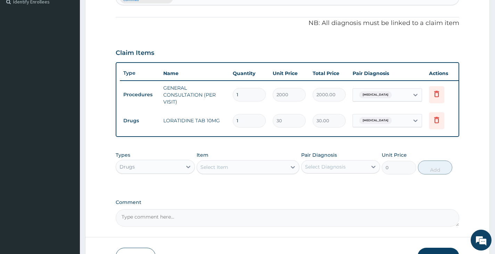
type input "10"
type input "300.00"
type input "10"
click at [224, 170] on div "Select Item" at bounding box center [214, 166] width 28 height 7
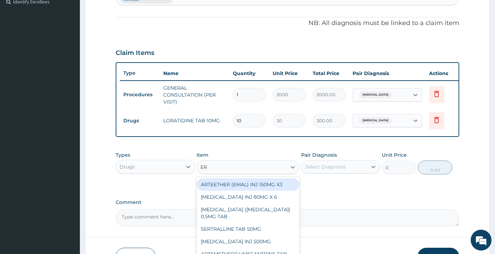
type input "ERY"
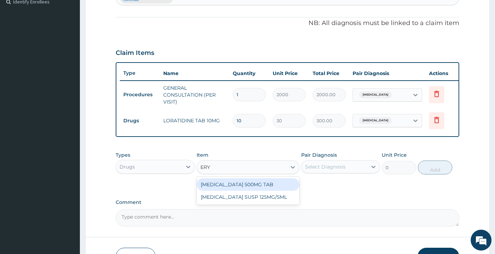
click at [232, 190] on div "[MEDICAL_DATA] 500MG TAB" at bounding box center [247, 184] width 103 height 12
type input "80"
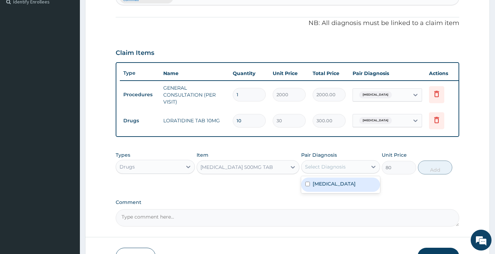
click at [312, 172] on div "Select Diagnosis" at bounding box center [334, 166] width 66 height 11
click at [315, 187] on label "[MEDICAL_DATA]" at bounding box center [333, 183] width 43 height 7
checkbox input "true"
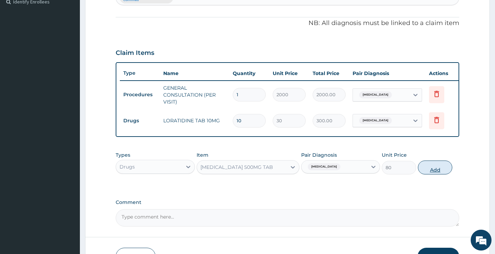
click at [429, 173] on button "Add" at bounding box center [435, 167] width 34 height 14
type input "0"
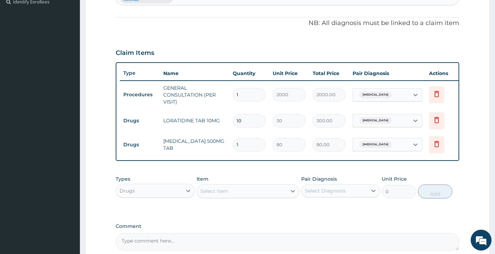
type input "10"
type input "800.00"
type input "10"
click at [219, 194] on div "Select Item" at bounding box center [214, 190] width 28 height 7
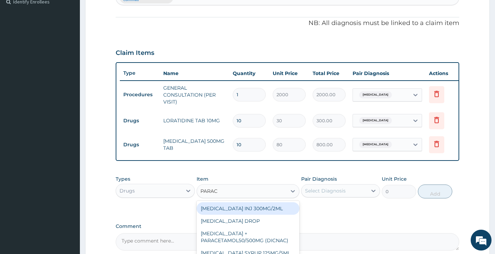
type input "PARACE"
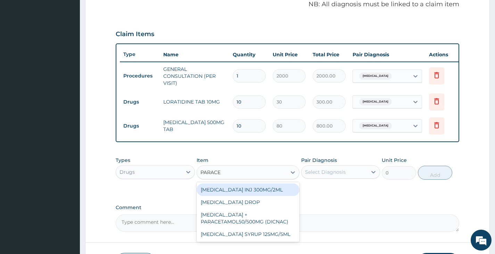
scroll to position [231, 0]
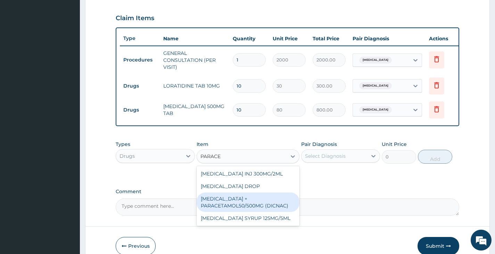
click at [267, 212] on div "[MEDICAL_DATA] + PARACETAMOL50/500MG (DICNAC)" at bounding box center [247, 201] width 103 height 19
type input "40"
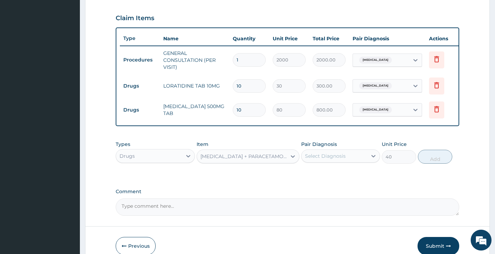
click at [344, 159] on div "Select Diagnosis" at bounding box center [325, 155] width 41 height 7
click at [337, 176] on label "[MEDICAL_DATA]" at bounding box center [333, 172] width 43 height 7
checkbox input "true"
drag, startPoint x: 441, startPoint y: 163, endPoint x: 420, endPoint y: 163, distance: 21.2
click at [441, 163] on button "Add" at bounding box center [435, 157] width 34 height 14
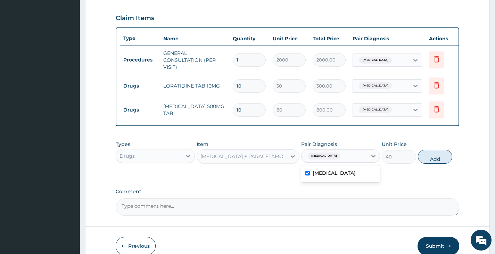
type input "0"
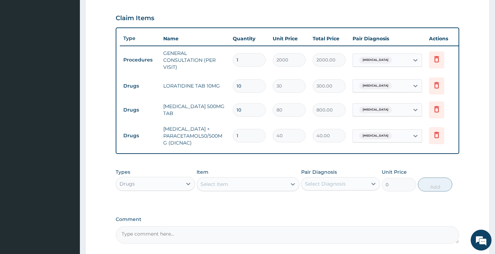
type input "18"
type input "720.00"
type input "18"
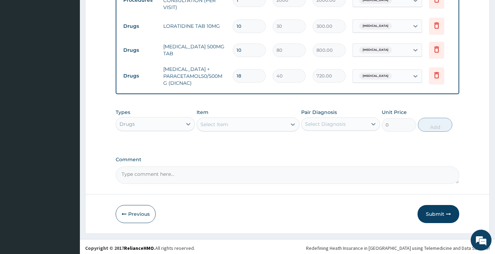
scroll to position [298, 0]
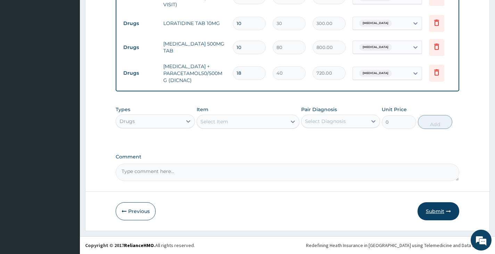
click at [434, 210] on button "Submit" at bounding box center [438, 211] width 42 height 18
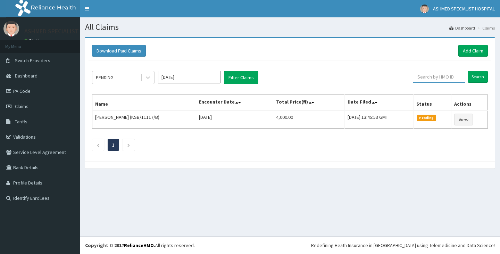
click at [434, 78] on input "text" at bounding box center [439, 77] width 52 height 12
type input "PFM/10189"
click at [478, 79] on input "Search" at bounding box center [478, 77] width 20 height 12
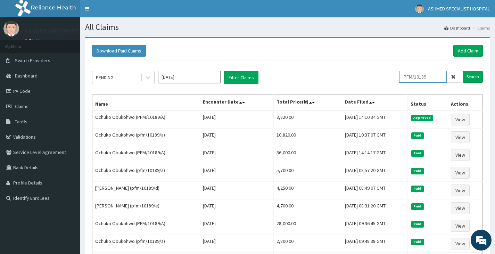
drag, startPoint x: 440, startPoint y: 78, endPoint x: 385, endPoint y: 82, distance: 56.0
click at [385, 82] on div "PENDING [DATE] Filter Claims PFM/10189 Search" at bounding box center [287, 77] width 390 height 13
click at [464, 47] on link "Add Claim" at bounding box center [468, 51] width 30 height 12
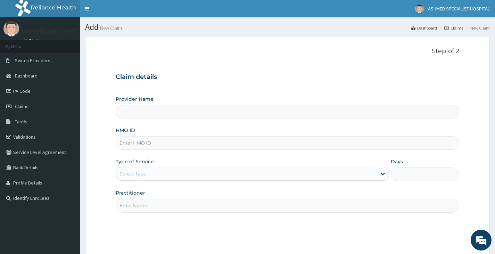
type input "ASHMED SPECIALIST HOSPITAL"
click at [158, 143] on input "HMO ID" at bounding box center [287, 143] width 343 height 14
type input "PPG/10026/A"
click at [167, 171] on div "Select type" at bounding box center [246, 173] width 260 height 11
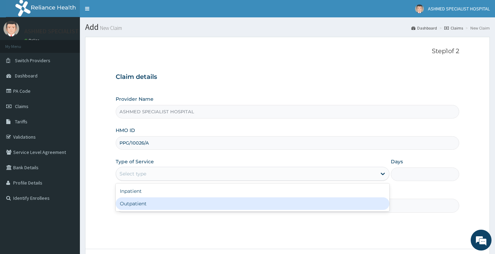
click at [164, 209] on div "Outpatient" at bounding box center [253, 203] width 274 height 12
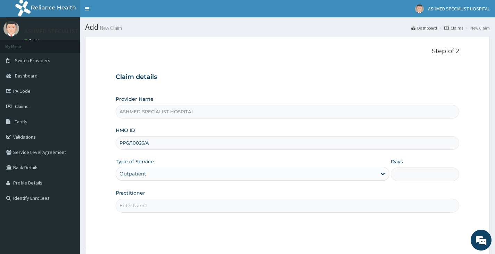
type input "1"
click at [161, 208] on input "Practitioner" at bounding box center [287, 206] width 343 height 14
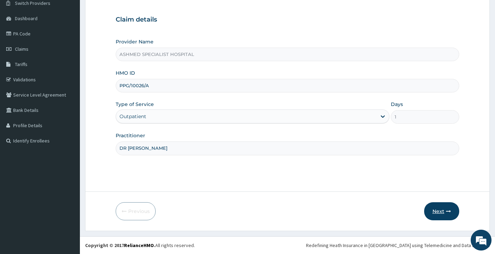
type input "DR [PERSON_NAME]"
click at [435, 210] on button "Next" at bounding box center [441, 211] width 35 height 18
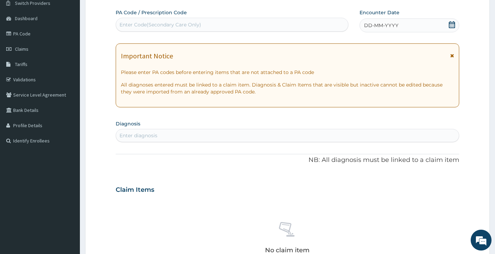
click at [452, 25] on icon at bounding box center [451, 24] width 6 height 7
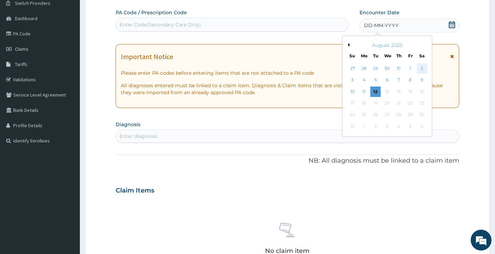
click at [421, 68] on div "2" at bounding box center [421, 68] width 10 height 10
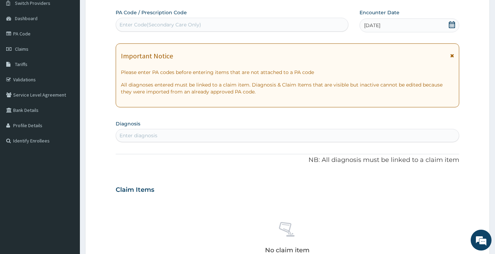
click at [171, 136] on div "Enter diagnosis" at bounding box center [287, 135] width 343 height 11
type input "MALARIA"
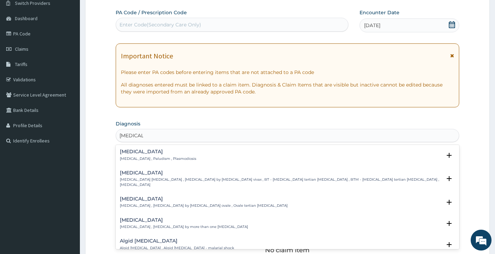
click at [154, 160] on p "Malaria , Paludism , Plasmodiosis" at bounding box center [158, 158] width 76 height 5
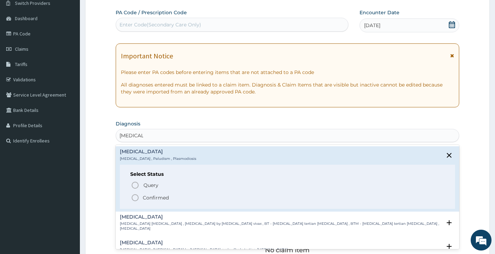
click at [150, 199] on p "Confirmed" at bounding box center [156, 197] width 26 height 7
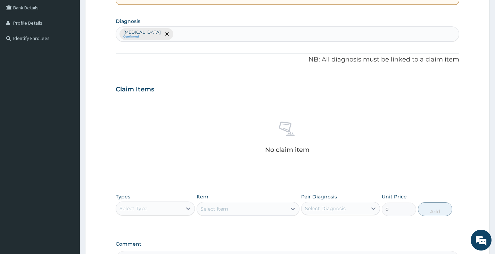
scroll to position [196, 0]
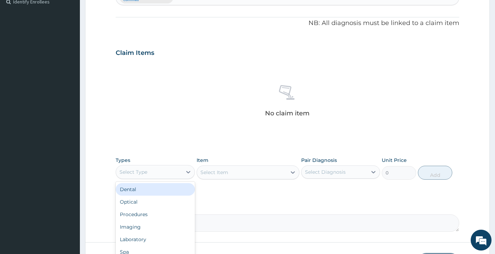
click at [161, 175] on div "Select Type" at bounding box center [149, 171] width 66 height 11
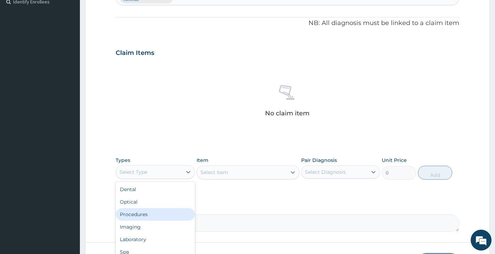
click at [154, 211] on div "Procedures" at bounding box center [155, 214] width 79 height 12
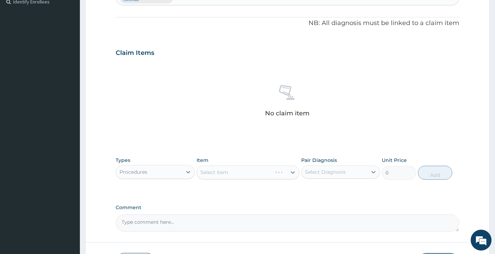
click at [256, 170] on div "Select Item" at bounding box center [247, 172] width 103 height 14
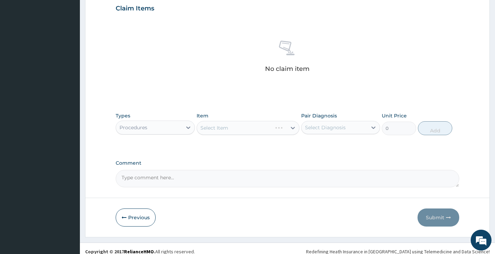
scroll to position [247, 0]
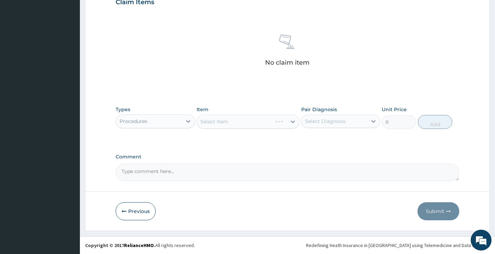
click at [259, 122] on div "Select Item" at bounding box center [247, 122] width 103 height 14
click at [240, 125] on div "Select Item" at bounding box center [247, 122] width 103 height 14
click at [291, 122] on div "Select Item" at bounding box center [247, 122] width 103 height 14
click at [248, 119] on div "Select Item" at bounding box center [247, 122] width 103 height 14
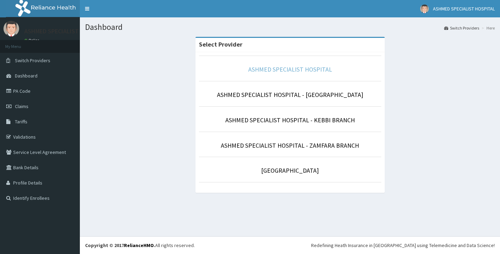
click at [255, 69] on link "ASHMED SPECIALIST HOSPITAL" at bounding box center [290, 69] width 84 height 8
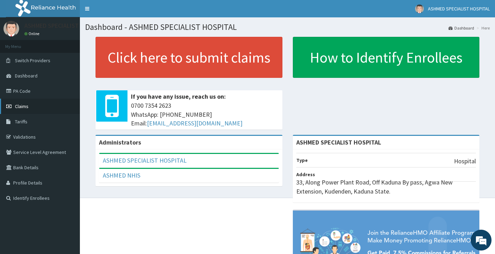
click at [17, 102] on link "Claims" at bounding box center [40, 106] width 80 height 15
click at [22, 106] on span "Claims" at bounding box center [22, 106] width 14 height 6
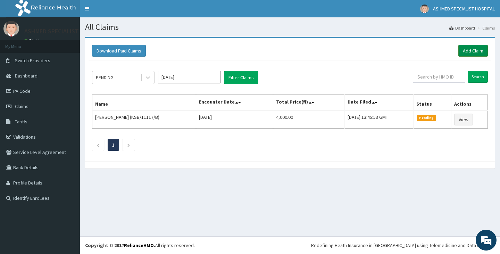
click at [480, 51] on link "Add Claim" at bounding box center [473, 51] width 30 height 12
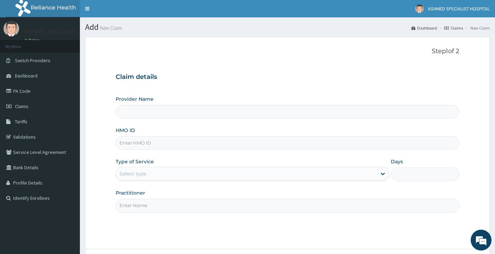
type input "ASHMED SPECIALIST HOSPITAL"
click at [160, 143] on input "HMO ID" at bounding box center [287, 143] width 343 height 14
type input "PPG/10026/A"
click at [157, 177] on div "Select type" at bounding box center [246, 173] width 260 height 11
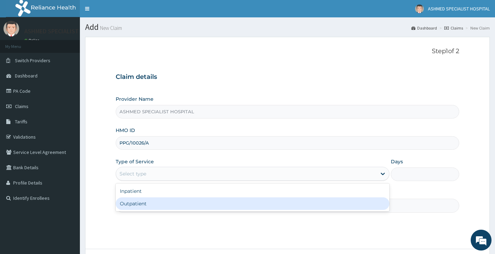
click at [141, 206] on div "Outpatient" at bounding box center [253, 203] width 274 height 12
type input "1"
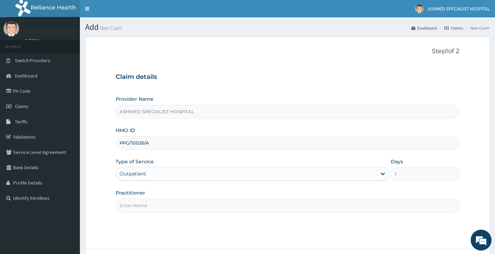
click at [148, 205] on input "Practitioner" at bounding box center [287, 206] width 343 height 14
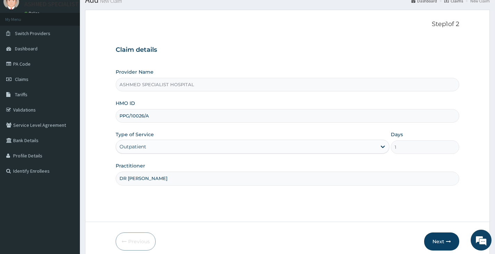
scroll to position [57, 0]
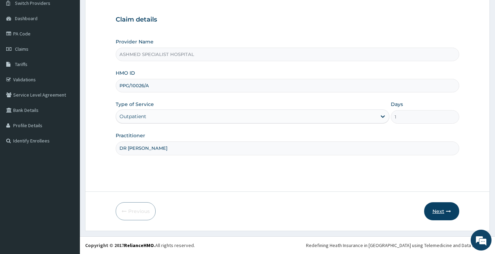
type input "DR [PERSON_NAME]"
click at [439, 207] on button "Next" at bounding box center [441, 211] width 35 height 18
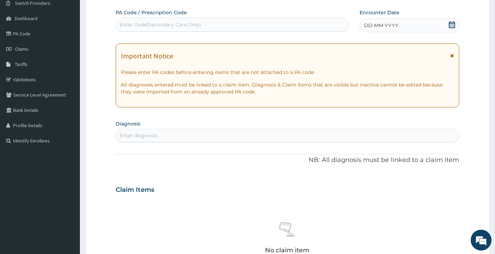
click at [366, 23] on span "DD-MM-YYYY" at bounding box center [381, 25] width 34 height 7
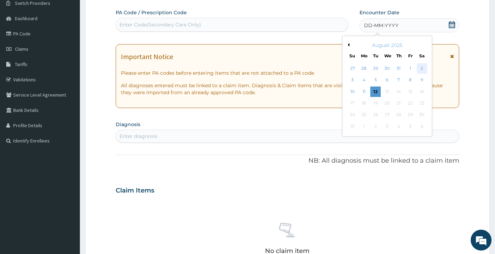
click at [425, 68] on div "2" at bounding box center [421, 68] width 10 height 10
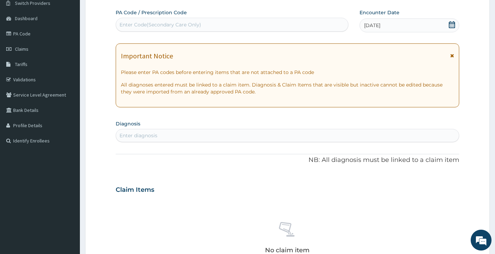
click at [152, 135] on div "Enter diagnosis" at bounding box center [138, 135] width 38 height 7
type input "[MEDICAL_DATA]"
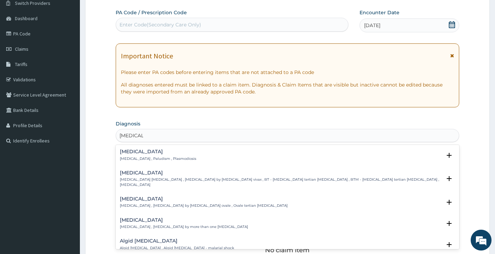
click at [160, 158] on p "[MEDICAL_DATA] , Paludism , Plasmodiosis" at bounding box center [158, 158] width 76 height 5
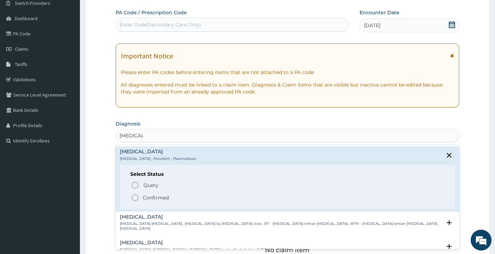
click at [157, 195] on p "Confirmed" at bounding box center [156, 197] width 26 height 7
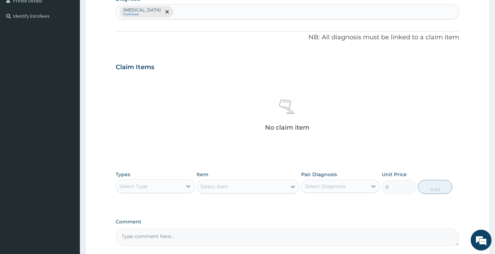
scroll to position [231, 0]
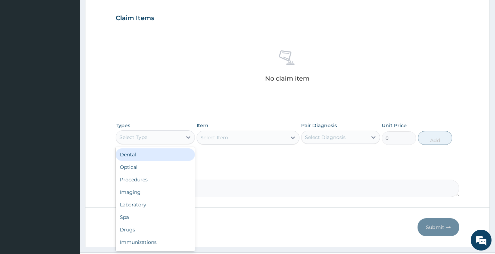
click at [165, 136] on div "Select Type" at bounding box center [149, 137] width 66 height 11
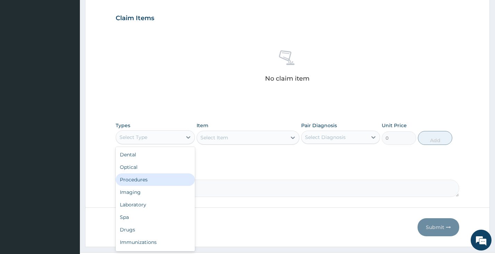
click at [155, 182] on div "Procedures" at bounding box center [155, 179] width 79 height 12
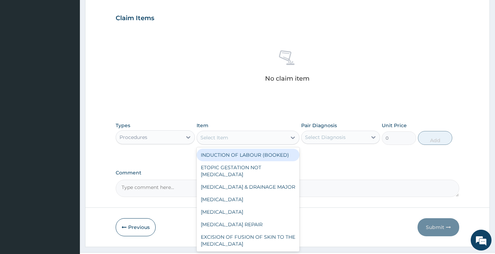
click at [241, 139] on div "Select Item" at bounding box center [242, 137] width 90 height 11
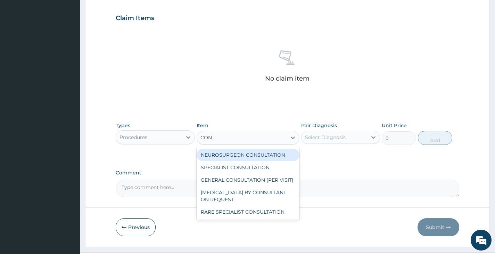
type input "CONS"
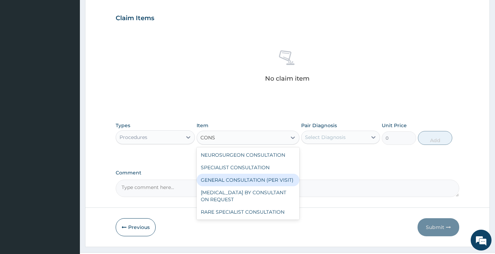
click at [259, 181] on div "GENERAL CONSULTATION (PER VISIT)" at bounding box center [247, 180] width 103 height 12
type input "2000"
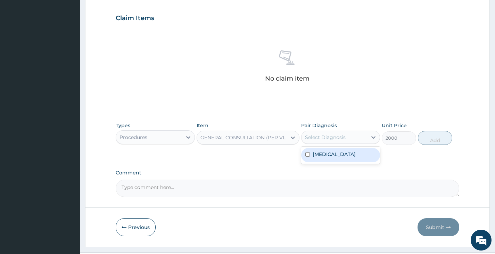
click at [338, 137] on div "Select Diagnosis" at bounding box center [325, 137] width 41 height 7
click at [331, 154] on div "[MEDICAL_DATA]" at bounding box center [340, 155] width 79 height 14
checkbox input "true"
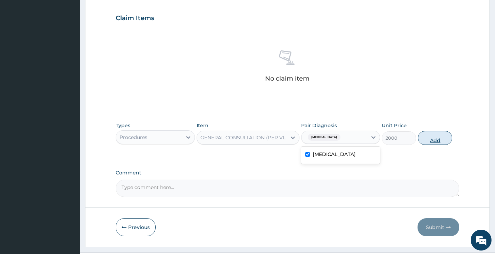
click at [436, 139] on button "Add" at bounding box center [435, 138] width 34 height 14
type input "0"
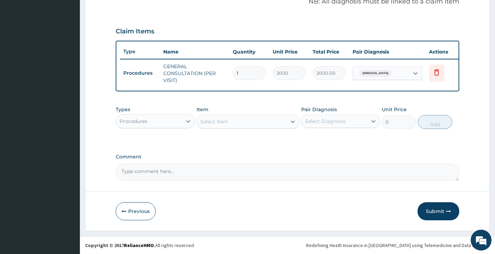
scroll to position [223, 0]
click at [185, 118] on icon at bounding box center [188, 121] width 7 height 7
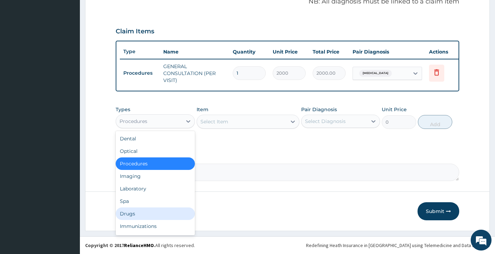
click at [130, 218] on div "Drugs" at bounding box center [155, 213] width 79 height 12
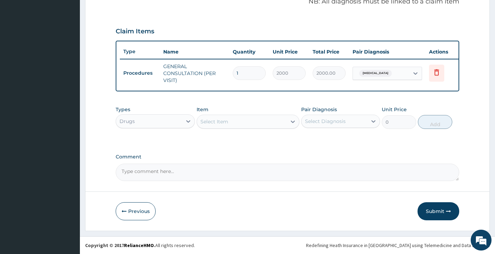
click at [230, 122] on div "Select Item" at bounding box center [242, 121] width 90 height 11
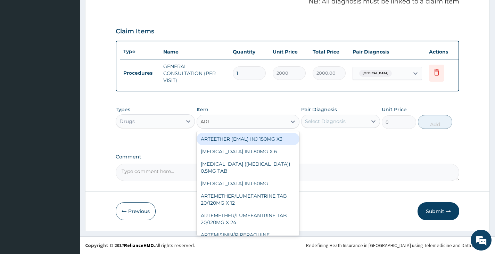
type input "ARTE"
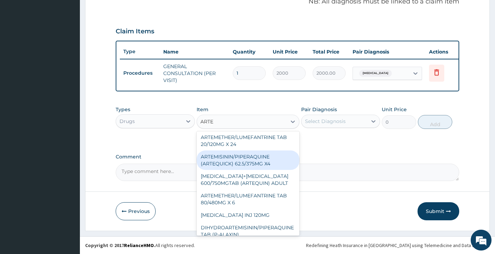
scroll to position [69, 0]
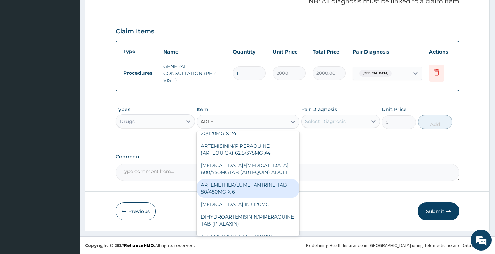
click at [247, 188] on div "ARTEMETHER/LUMEFANTRINE TAB 80/480MG X 6" at bounding box center [247, 187] width 103 height 19
type input "700"
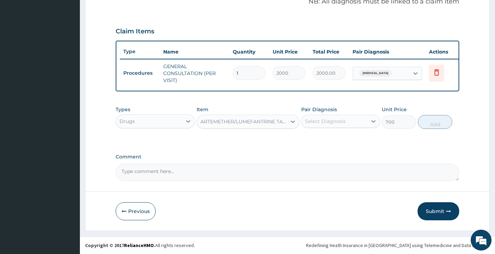
click at [340, 120] on div "Select Diagnosis" at bounding box center [325, 121] width 41 height 7
click at [330, 137] on div "[MEDICAL_DATA]" at bounding box center [340, 139] width 79 height 14
checkbox input "true"
click at [435, 120] on button "Add" at bounding box center [435, 122] width 34 height 14
type input "0"
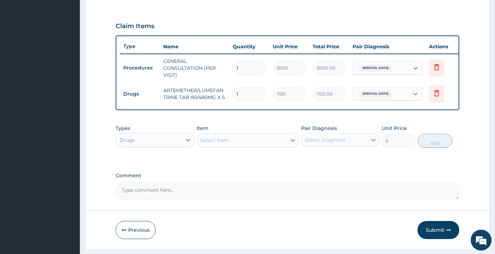
click at [221, 144] on div "Select Item" at bounding box center [214, 140] width 28 height 7
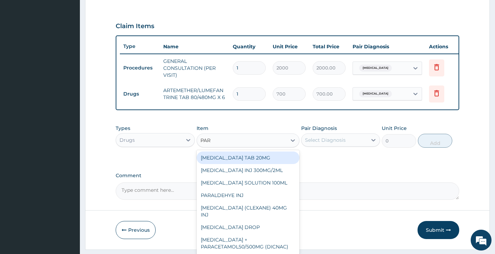
type input "PARA"
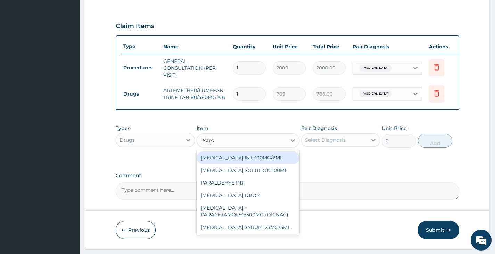
click at [229, 164] on div "[MEDICAL_DATA] INJ 300MG/2ML" at bounding box center [247, 157] width 103 height 12
type input "200"
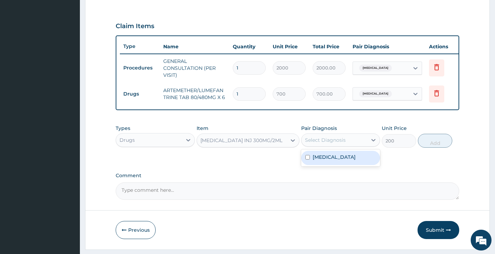
click at [325, 143] on div "Select Diagnosis" at bounding box center [325, 139] width 41 height 7
click at [321, 160] on label "[MEDICAL_DATA]" at bounding box center [333, 156] width 43 height 7
checkbox input "true"
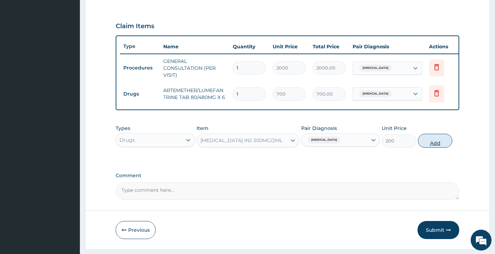
click at [431, 145] on button "Add" at bounding box center [435, 141] width 34 height 14
type input "0"
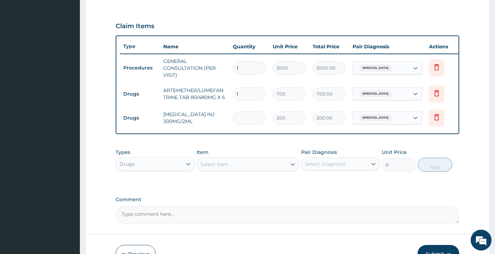
type input "0.00"
type input "2"
type input "400.00"
type input "2"
click at [234, 170] on div "Select Item" at bounding box center [242, 164] width 90 height 11
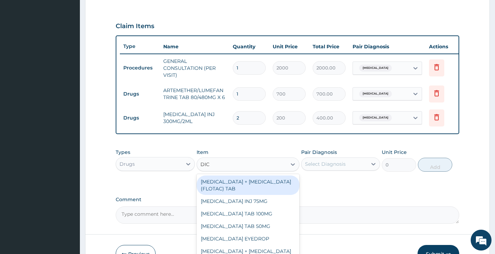
type input "DICL"
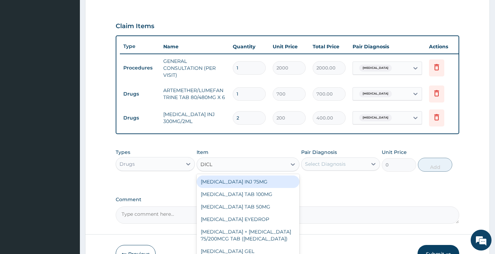
scroll to position [0, 0]
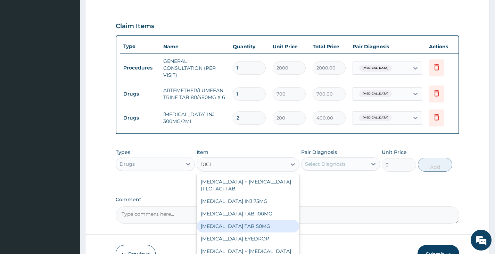
click at [244, 232] on div "[MEDICAL_DATA] TAB 50MG" at bounding box center [247, 226] width 103 height 12
type input "30"
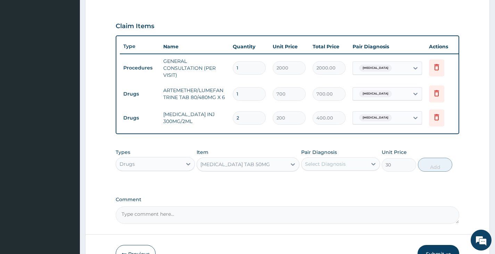
click at [333, 167] on div "Select Diagnosis" at bounding box center [325, 163] width 41 height 7
click at [330, 184] on div "[MEDICAL_DATA]" at bounding box center [340, 182] width 79 height 14
checkbox input "true"
click at [435, 171] on button "Add" at bounding box center [435, 165] width 34 height 14
type input "0"
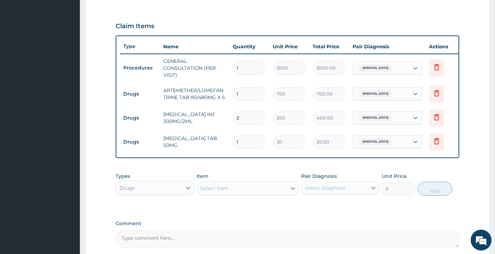
type input "10"
type input "300.00"
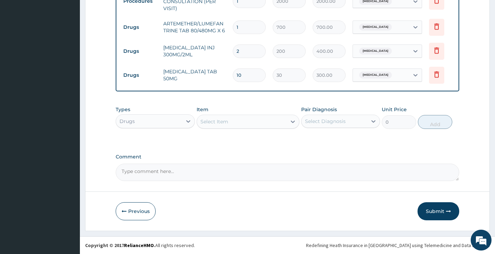
scroll to position [295, 0]
type input "10"
click at [438, 211] on button "Submit" at bounding box center [438, 211] width 42 height 18
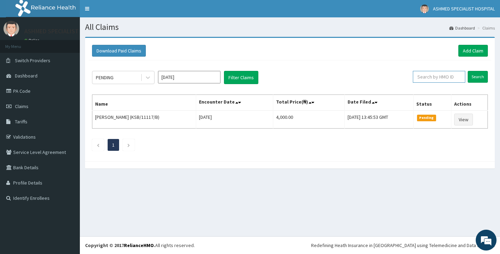
click at [448, 74] on input "text" at bounding box center [439, 77] width 52 height 12
type input "PPG10026"
click at [477, 72] on input "Search" at bounding box center [478, 77] width 20 height 12
